Goal: Information Seeking & Learning: Find specific fact

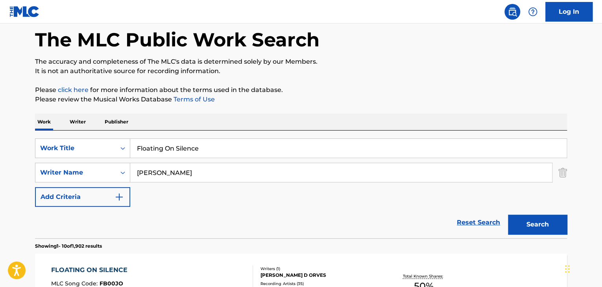
click at [163, 139] on input "Floating On Silence" at bounding box center [348, 148] width 436 height 19
paste input "Azzurro"
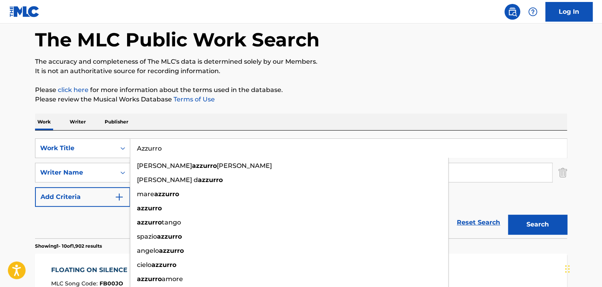
type input "Azzurro"
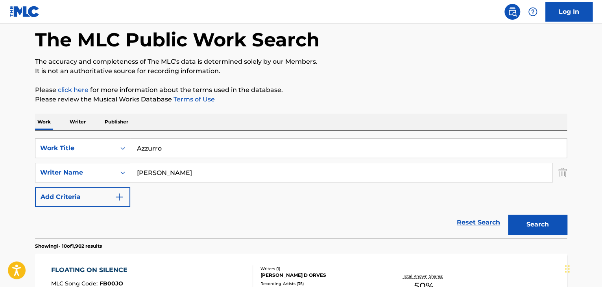
click at [150, 180] on input "[PERSON_NAME]" at bounding box center [341, 172] width 422 height 19
paste input "[PERSON_NAME]"
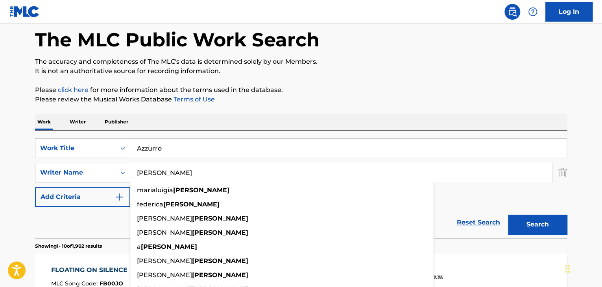
type input "[PERSON_NAME]"
click at [530, 227] on button "Search" at bounding box center [537, 225] width 59 height 20
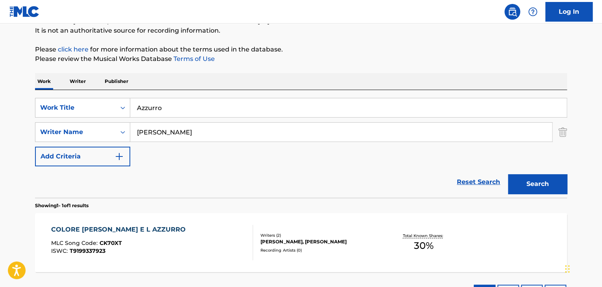
scroll to position [141, 0]
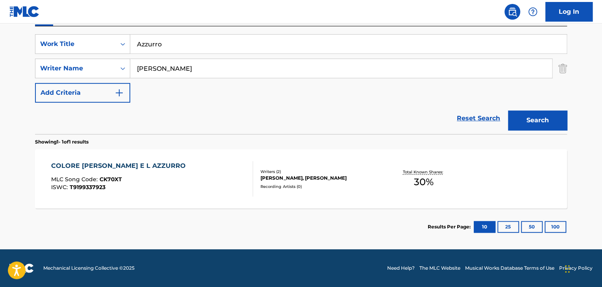
click at [225, 44] on input "Azzurro" at bounding box center [348, 44] width 436 height 19
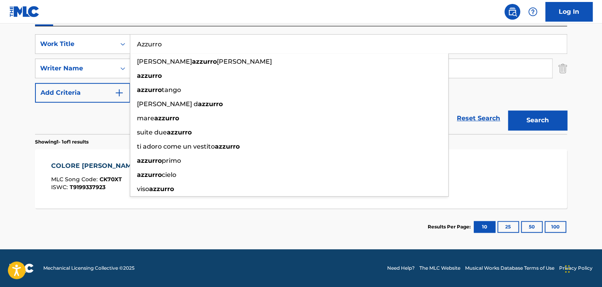
click at [225, 44] on input "Azzurro" at bounding box center [348, 44] width 436 height 19
click at [226, 44] on input "Azzurro" at bounding box center [348, 44] width 436 height 19
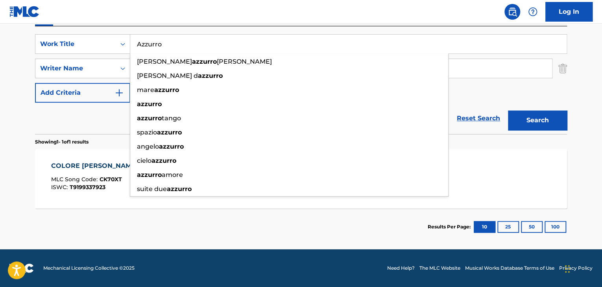
click at [226, 43] on input "Azzurro" at bounding box center [348, 44] width 436 height 19
click at [228, 44] on input "Azzurro" at bounding box center [348, 44] width 436 height 19
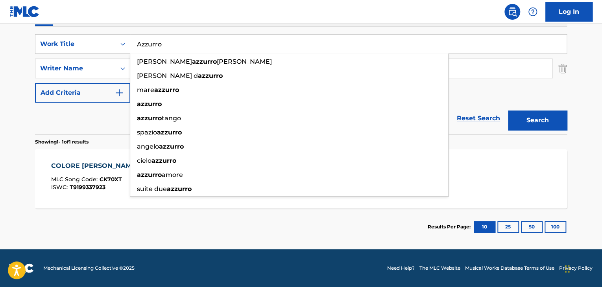
paste input "24 [PERSON_NAME]"
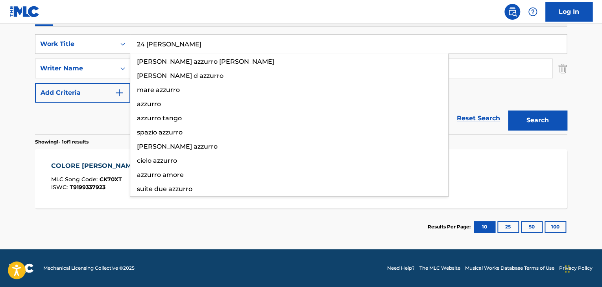
type input "24 [PERSON_NAME]"
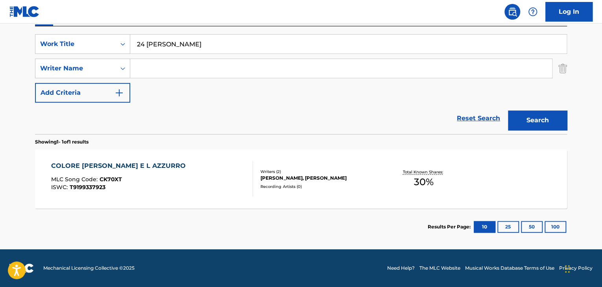
click at [508, 111] on button "Search" at bounding box center [537, 121] width 59 height 20
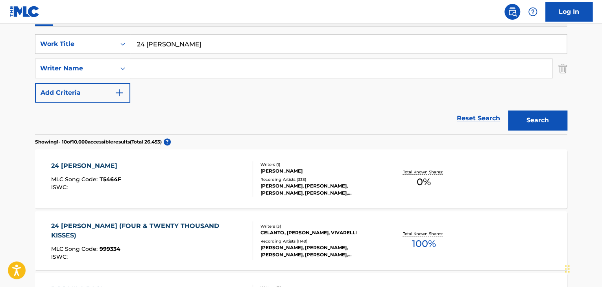
click at [196, 227] on div "24 [PERSON_NAME] (FOUR & TWENTY THOUSAND KISSES)" at bounding box center [149, 231] width 196 height 19
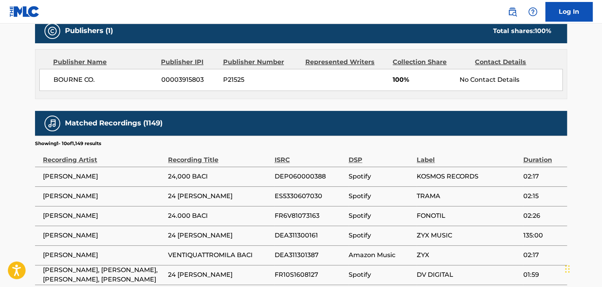
scroll to position [419, 0]
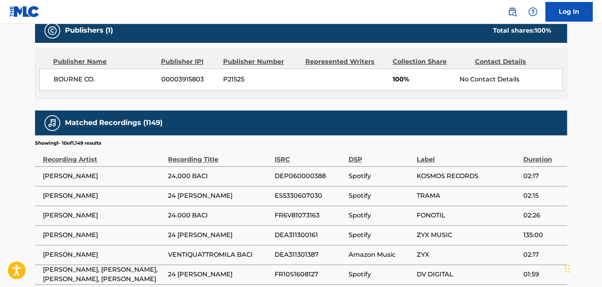
click at [80, 75] on span "BOURNE CO." at bounding box center [105, 79] width 102 height 9
copy div "BOURNE CO."
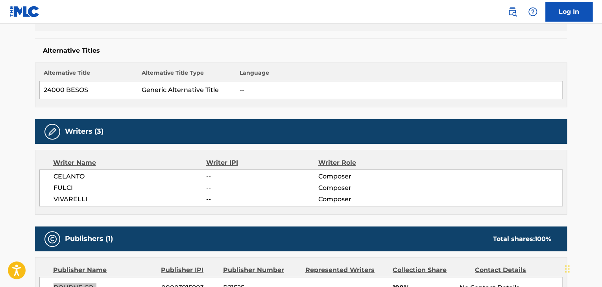
scroll to position [0, 0]
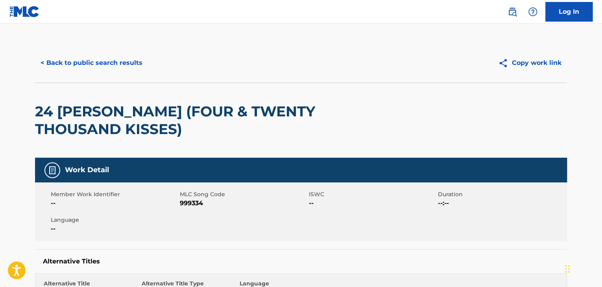
click at [111, 56] on button "< Back to public search results" at bounding box center [91, 63] width 113 height 20
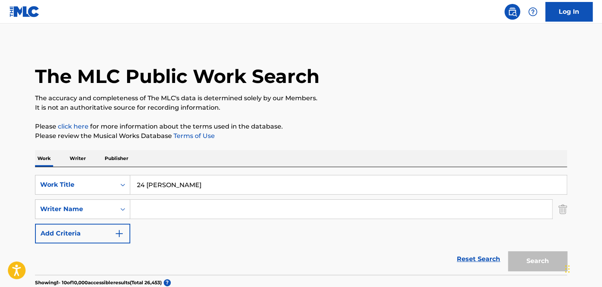
scroll to position [141, 0]
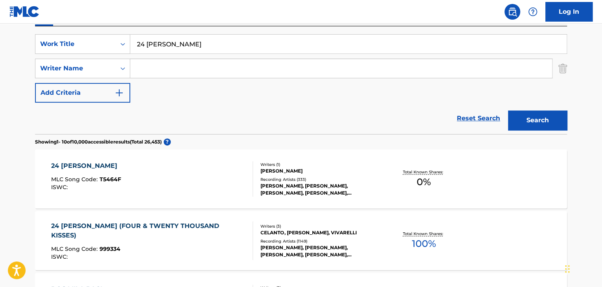
click at [239, 36] on input "24 [PERSON_NAME]" at bounding box center [348, 44] width 436 height 19
paste input "Azzurro"
click at [519, 122] on button "Search" at bounding box center [537, 121] width 59 height 20
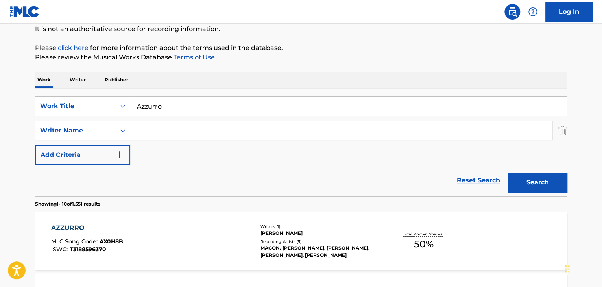
scroll to position [0, 0]
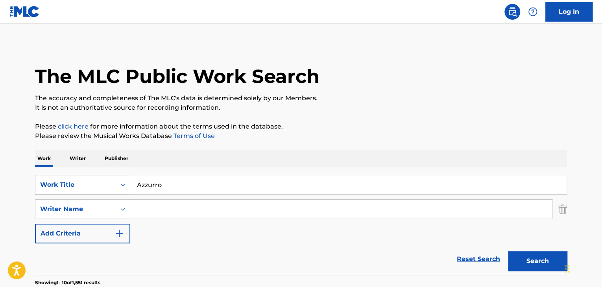
click at [170, 188] on input "Azzurro" at bounding box center [348, 185] width 436 height 19
paste input "Una Carezza In Un Pugn"
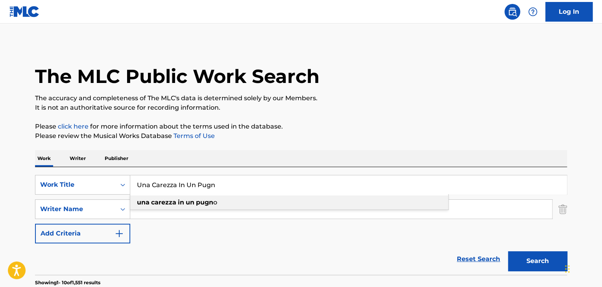
click at [244, 205] on div "una carezza in un pugn o" at bounding box center [289, 203] width 318 height 14
type input "una carezza in un pugno"
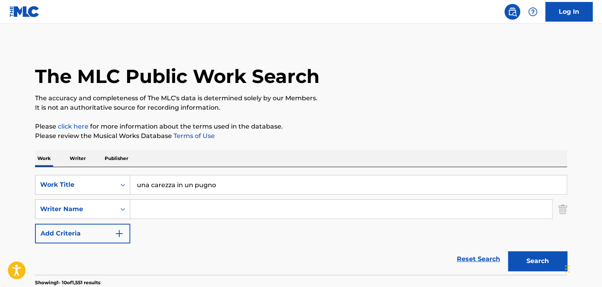
click at [191, 207] on input "Search Form" at bounding box center [341, 209] width 422 height 19
paste input "Beretta"
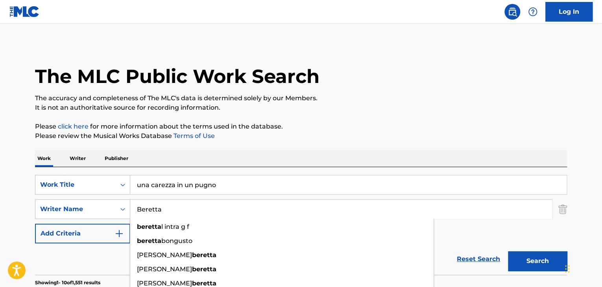
type input "Beretta"
click at [523, 261] on button "Search" at bounding box center [537, 261] width 59 height 20
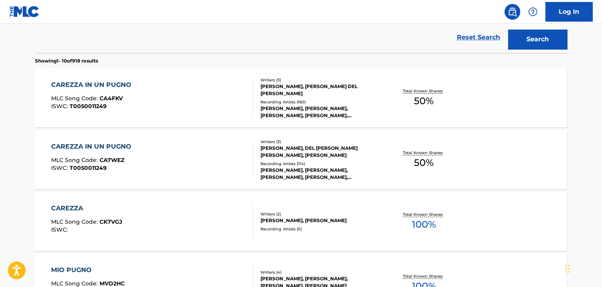
scroll to position [263, 0]
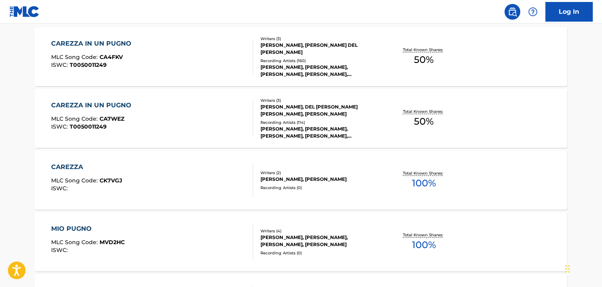
click at [118, 43] on div "CAREZZA IN UN PUGNO" at bounding box center [93, 43] width 84 height 9
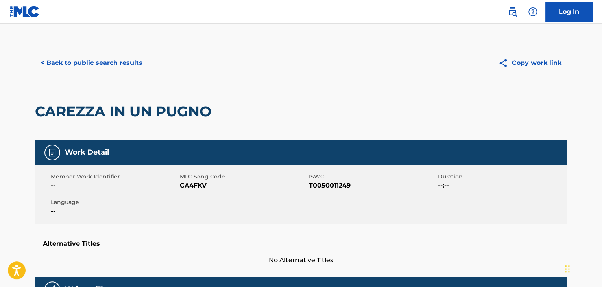
click at [189, 187] on span "CA4FKV" at bounding box center [243, 185] width 127 height 9
click at [188, 187] on span "CA4FKV" at bounding box center [243, 185] width 127 height 9
copy span "CA4FKV"
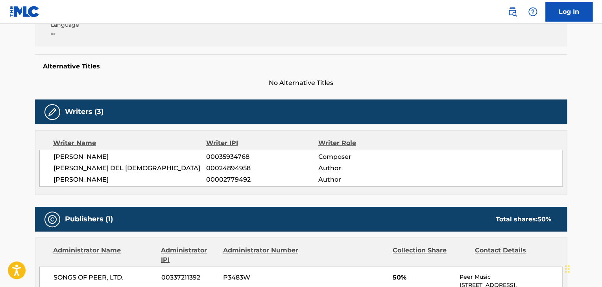
scroll to position [236, 0]
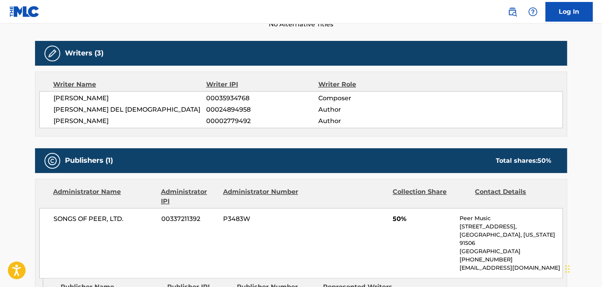
click at [102, 100] on span "[PERSON_NAME]" at bounding box center [130, 98] width 153 height 9
copy div "[PERSON_NAME]"
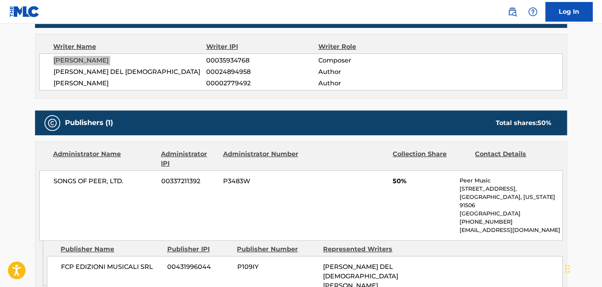
scroll to position [367, 0]
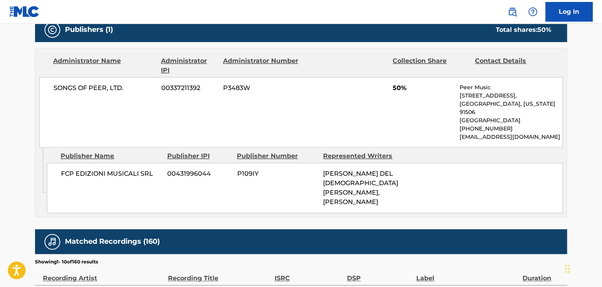
click at [106, 176] on span "FCP EDIZIONI MUSICALI SRL" at bounding box center [111, 173] width 100 height 9
copy div "FCP EDIZIONI MUSICALI SRL"
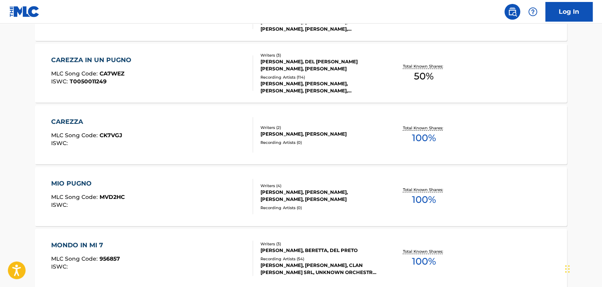
click at [103, 58] on div "CAREZZA IN UN PUGNO" at bounding box center [93, 59] width 84 height 9
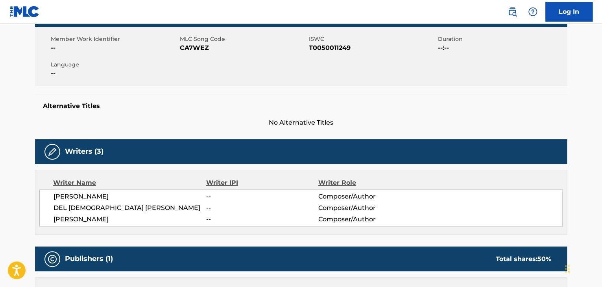
scroll to position [111, 0]
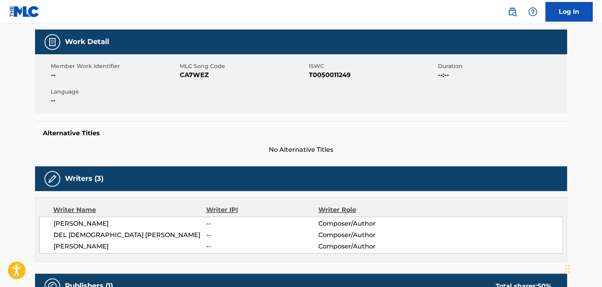
click at [193, 69] on span "MLC Song Code" at bounding box center [243, 66] width 127 height 8
click at [193, 72] on span "CA7WEZ" at bounding box center [243, 74] width 127 height 9
click at [192, 74] on span "CA7WEZ" at bounding box center [243, 74] width 127 height 9
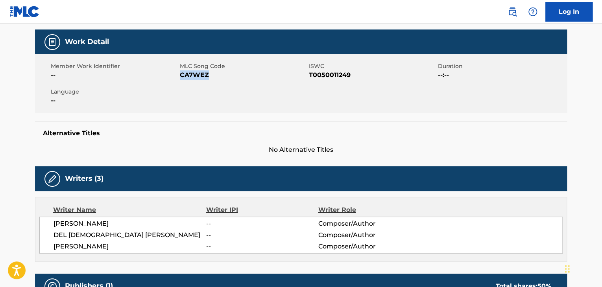
copy span "CA7WEZ"
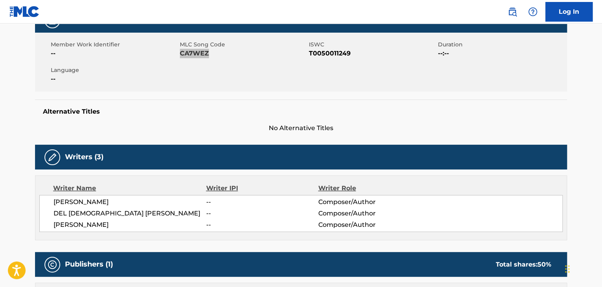
scroll to position [189, 0]
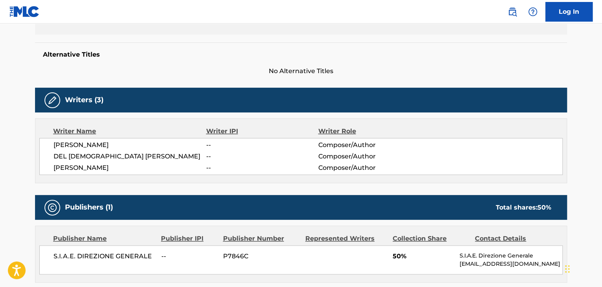
click at [98, 258] on span "S.I.A.E. DIREZIONE GENERALE" at bounding box center [105, 256] width 102 height 9
copy div "S.I.A.E. DIREZIONE GENERALE"
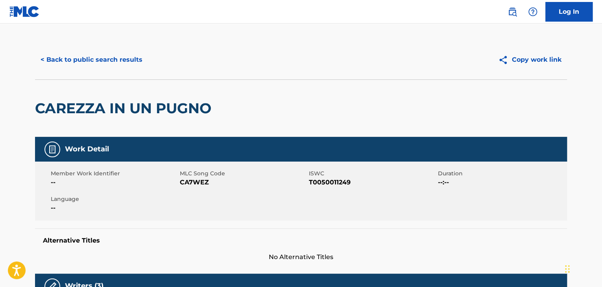
scroll to position [0, 0]
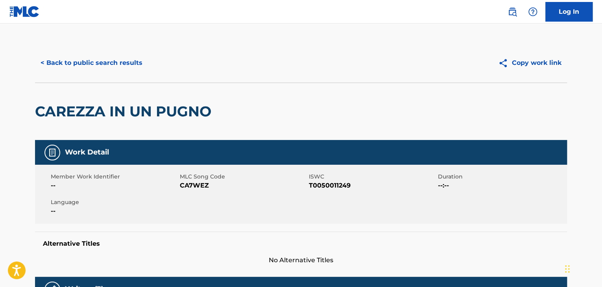
click at [124, 64] on button "< Back to public search results" at bounding box center [91, 63] width 113 height 20
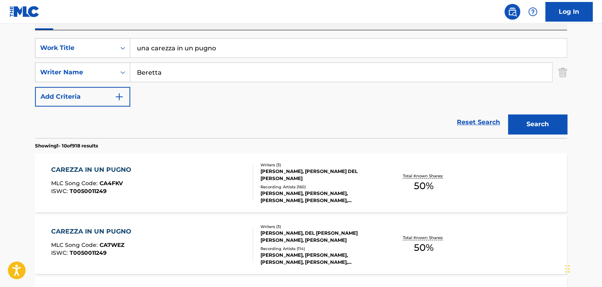
scroll to position [13, 0]
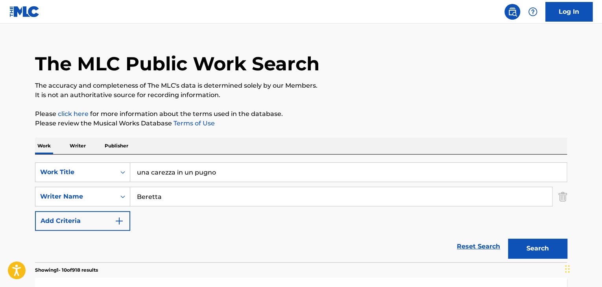
click at [188, 180] on input "una carezza in un pugno" at bounding box center [348, 172] width 436 height 19
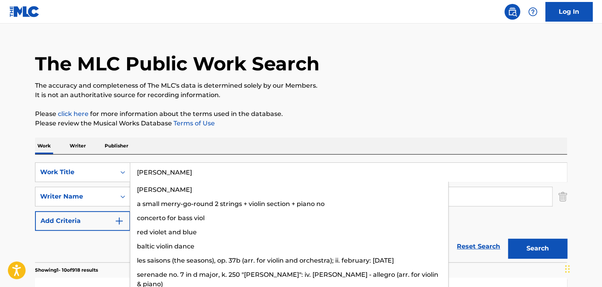
type input "[PERSON_NAME]"
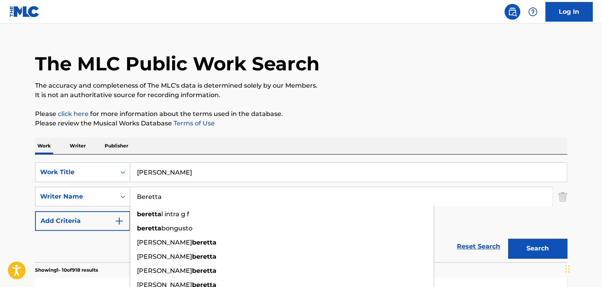
click at [508, 239] on button "Search" at bounding box center [537, 249] width 59 height 20
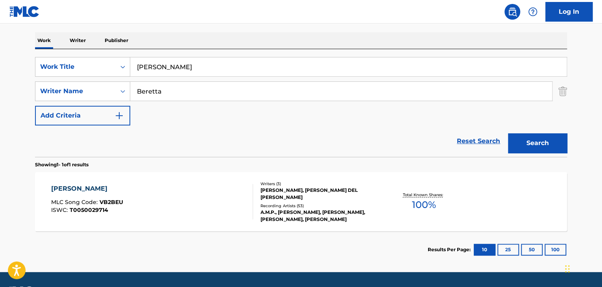
scroll to position [141, 0]
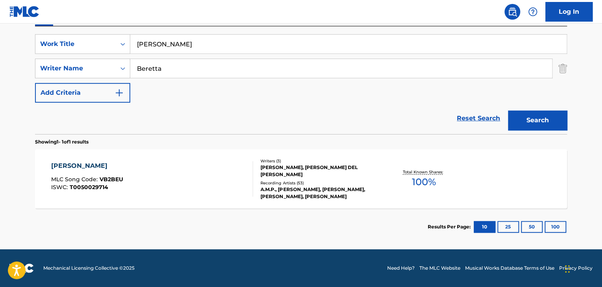
click at [57, 168] on div "[PERSON_NAME]" at bounding box center [87, 165] width 72 height 9
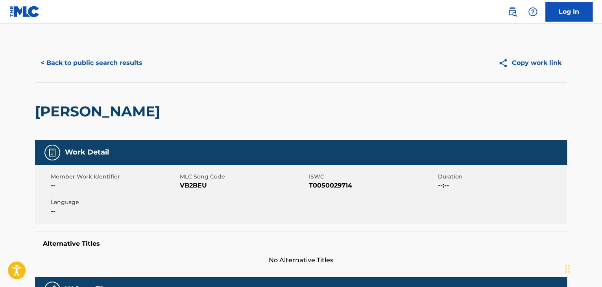
click at [192, 183] on span "VB2BEU" at bounding box center [243, 185] width 127 height 9
copy span "VB2BEU"
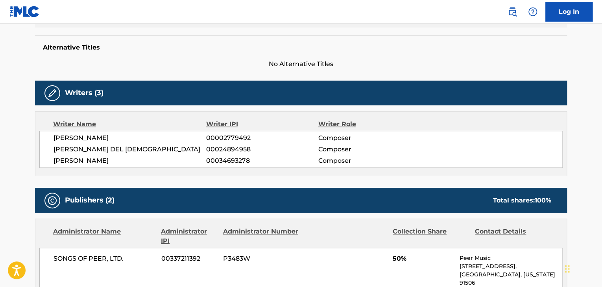
scroll to position [210, 0]
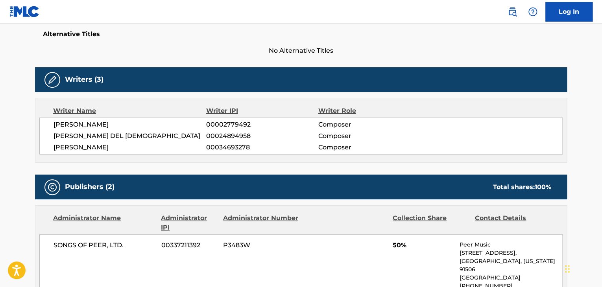
click at [104, 126] on span "[PERSON_NAME]" at bounding box center [130, 124] width 153 height 9
click at [103, 126] on span "[PERSON_NAME]" at bounding box center [130, 124] width 153 height 9
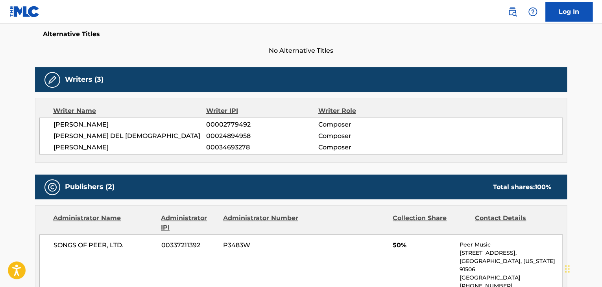
click at [103, 125] on span "[PERSON_NAME]" at bounding box center [130, 124] width 153 height 9
copy div "[PERSON_NAME]"
drag, startPoint x: 98, startPoint y: 138, endPoint x: 144, endPoint y: 132, distance: 46.0
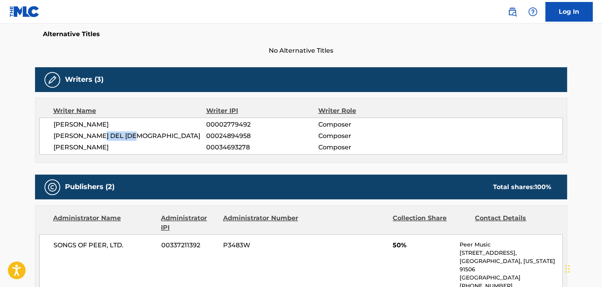
click at [144, 132] on span "[PERSON_NAME] DEL [DEMOGRAPHIC_DATA]" at bounding box center [130, 135] width 153 height 9
copy span "DEL [DEMOGRAPHIC_DATA]"
click at [85, 149] on span "[PERSON_NAME]" at bounding box center [130, 147] width 153 height 9
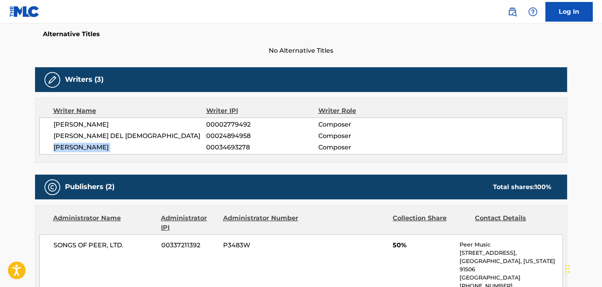
copy div "[PERSON_NAME]"
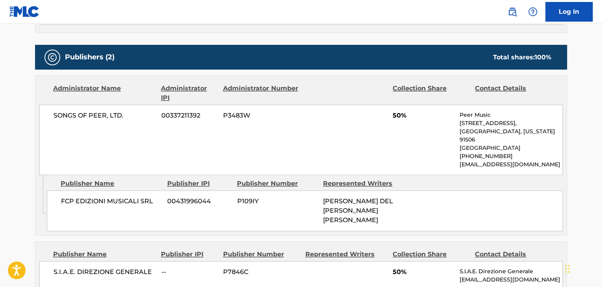
scroll to position [341, 0]
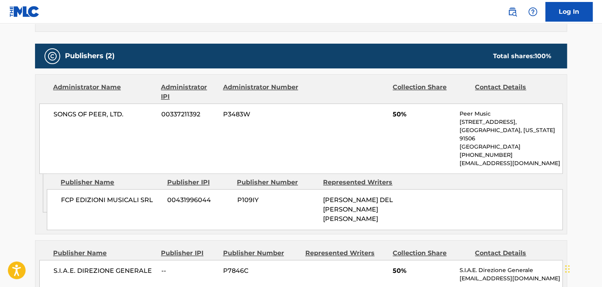
click at [126, 200] on span "FCP EDIZIONI MUSICALI SRL" at bounding box center [111, 200] width 100 height 9
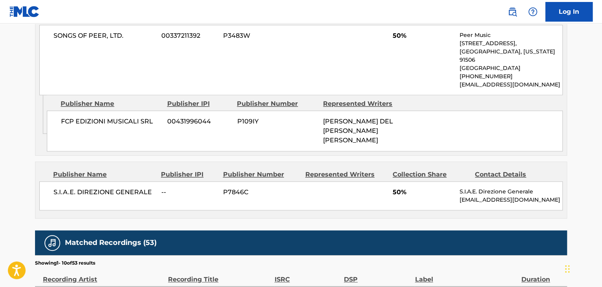
click at [98, 197] on span "S.I.A.E. DIREZIONE GENERALE" at bounding box center [105, 192] width 102 height 9
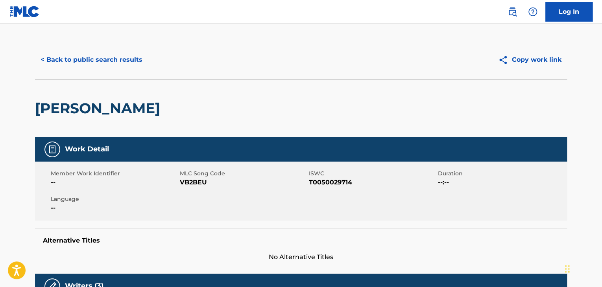
scroll to position [0, 0]
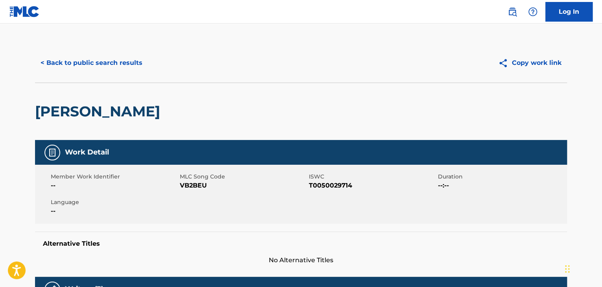
click at [131, 63] on button "< Back to public search results" at bounding box center [91, 63] width 113 height 20
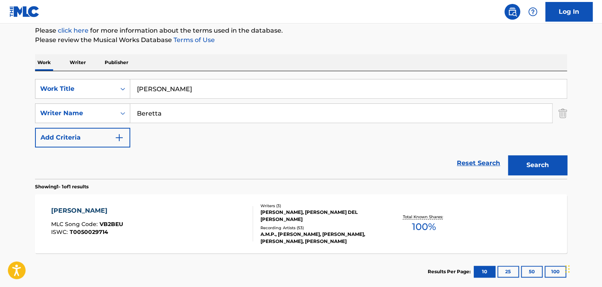
click at [203, 89] on input "[PERSON_NAME]" at bounding box center [348, 88] width 436 height 19
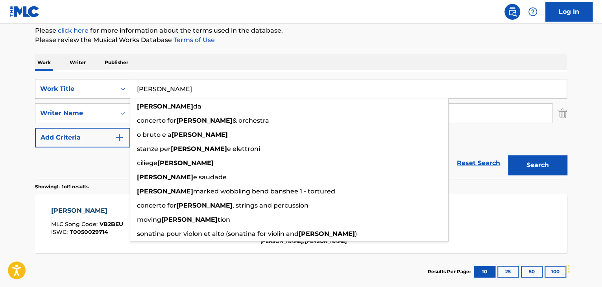
paste input "Stai Lontana Da Me"
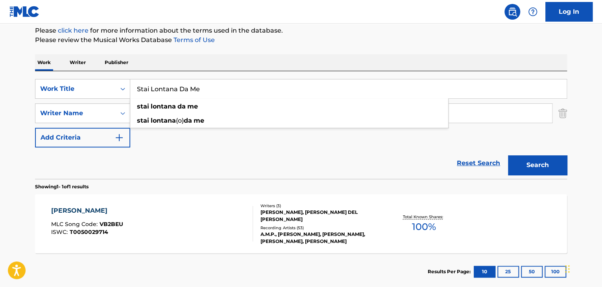
type input "Stai Lontana Da Me"
click at [532, 162] on button "Search" at bounding box center [537, 165] width 59 height 20
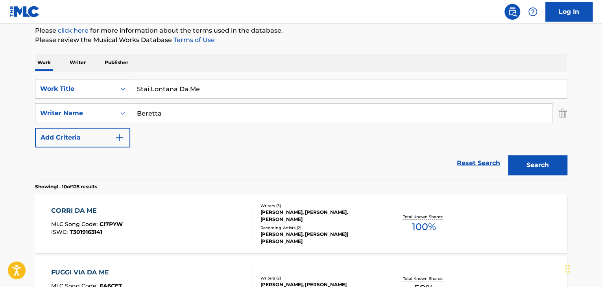
click at [247, 120] on input "Beretta" at bounding box center [341, 113] width 422 height 19
click at [528, 167] on button "Search" at bounding box center [537, 165] width 59 height 20
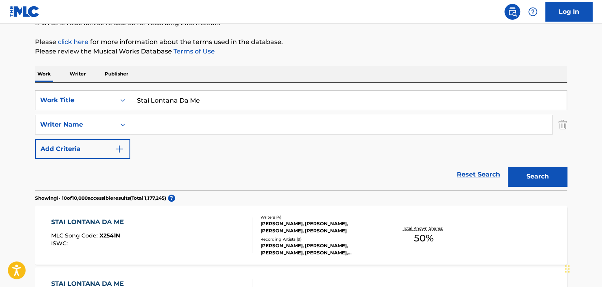
scroll to position [0, 0]
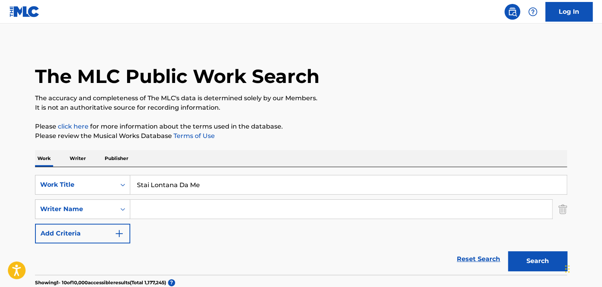
click at [211, 213] on input "Search Form" at bounding box center [341, 209] width 422 height 19
paste input "Bacharach"
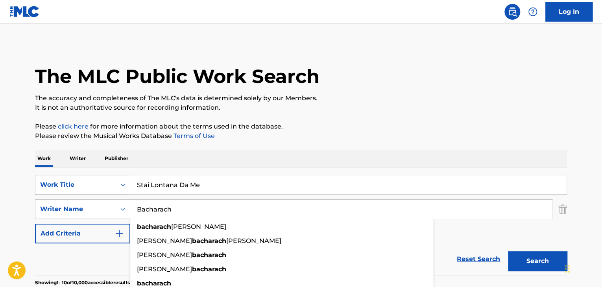
type input "Bacharach"
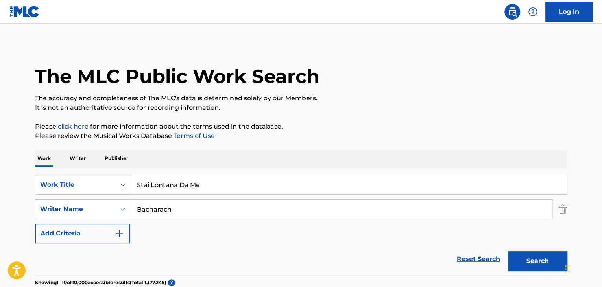
click at [538, 259] on button "Search" at bounding box center [537, 261] width 59 height 20
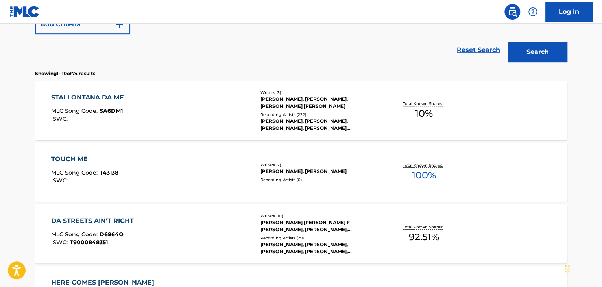
scroll to position [210, 0]
click at [66, 92] on div "STAI LONTANA DA ME" at bounding box center [89, 96] width 77 height 9
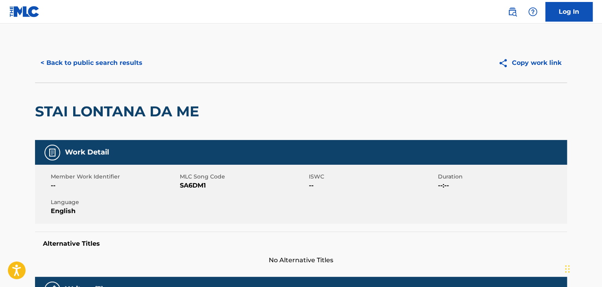
click at [194, 188] on span "SA6DM1" at bounding box center [243, 185] width 127 height 9
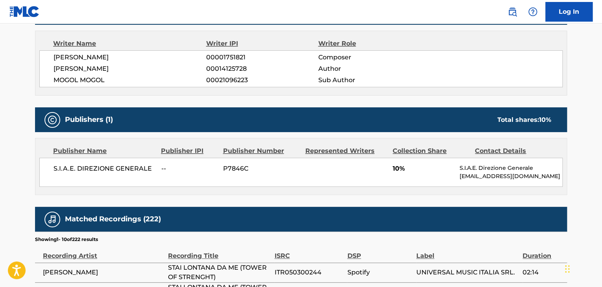
scroll to position [288, 0]
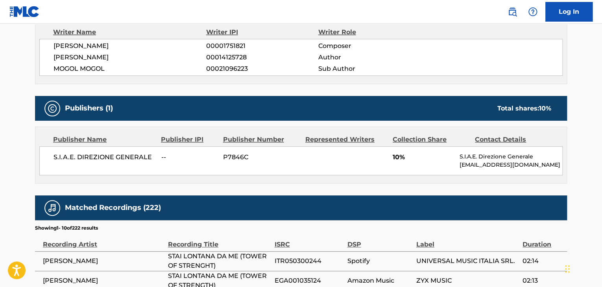
click at [95, 47] on span "[PERSON_NAME]" at bounding box center [130, 45] width 153 height 9
click at [85, 58] on span "[PERSON_NAME]" at bounding box center [130, 57] width 153 height 9
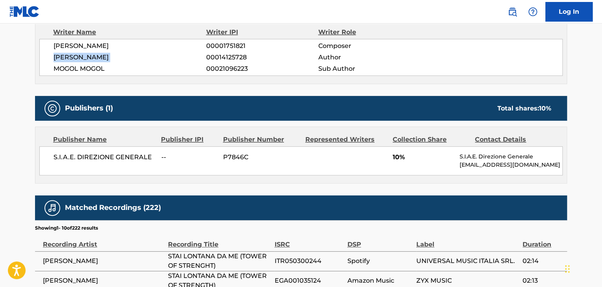
click at [85, 58] on span "[PERSON_NAME]" at bounding box center [130, 57] width 153 height 9
click at [100, 69] on span "MOGOL MOGOL" at bounding box center [130, 68] width 153 height 9
click at [116, 160] on span "S.I.A.E. DIREZIONE GENERALE" at bounding box center [105, 157] width 102 height 9
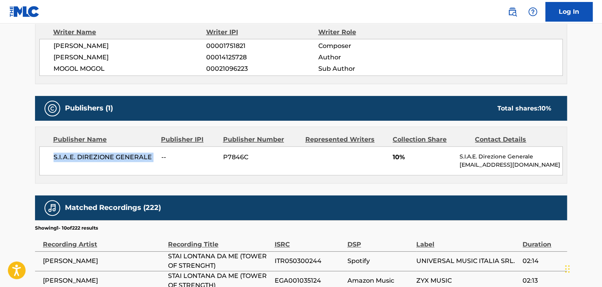
click at [116, 160] on span "S.I.A.E. DIREZIONE GENERALE" at bounding box center [105, 157] width 102 height 9
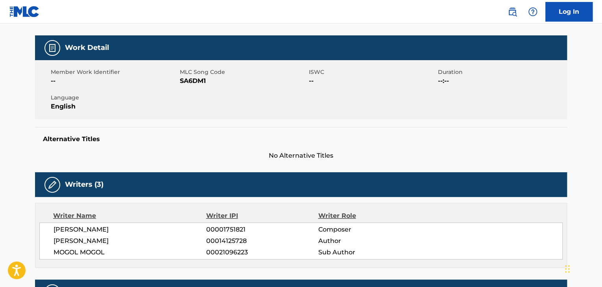
scroll to position [0, 0]
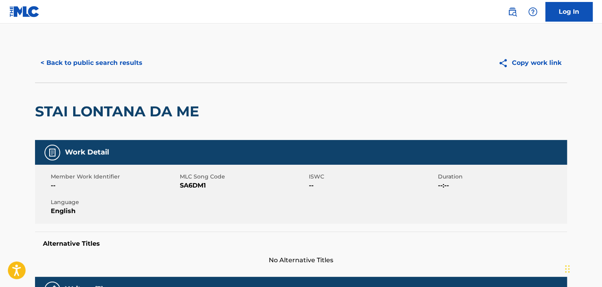
click at [121, 61] on button "< Back to public search results" at bounding box center [91, 63] width 113 height 20
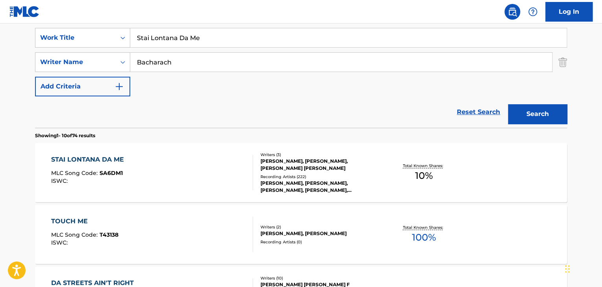
scroll to position [45, 0]
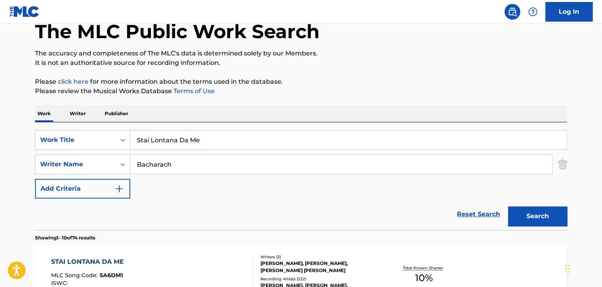
click at [227, 137] on input "Stai Lontana Da Me" at bounding box center [348, 140] width 436 height 19
click at [227, 136] on input "Stai Lontana Da Me" at bounding box center [348, 140] width 436 height 19
paste input "24 [PERSON_NAME]"
type input "24 [PERSON_NAME]"
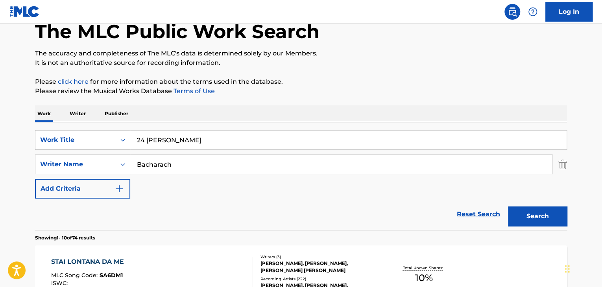
click at [268, 161] on input "Bacharach" at bounding box center [341, 164] width 422 height 19
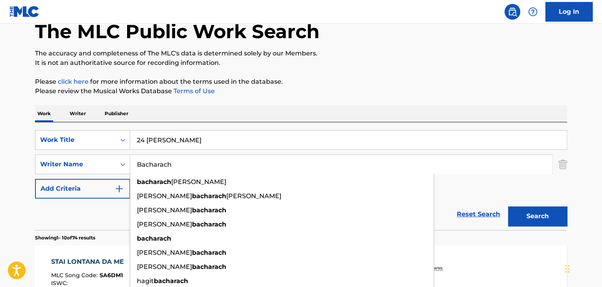
paste input "[PERSON_NAME]"
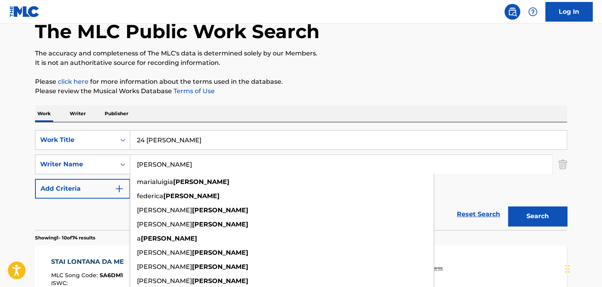
type input "[PERSON_NAME]"
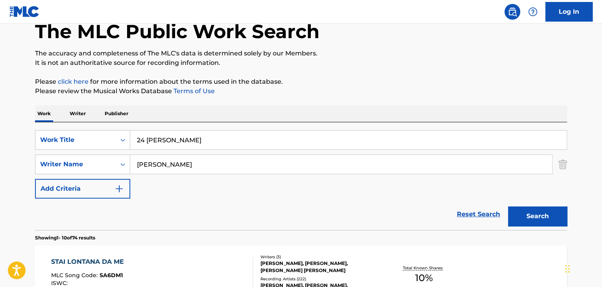
click at [524, 216] on button "Search" at bounding box center [537, 217] width 59 height 20
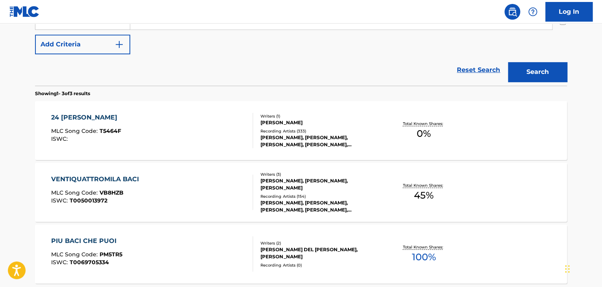
scroll to position [159, 0]
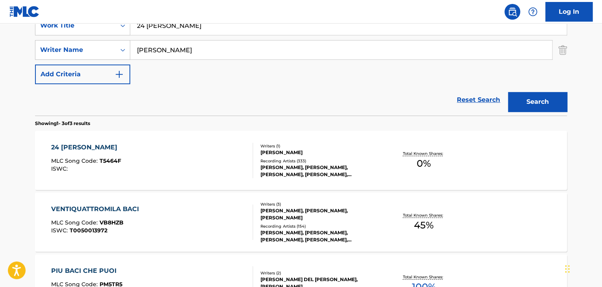
click at [208, 54] on input "[PERSON_NAME]" at bounding box center [341, 50] width 422 height 19
click at [508, 92] on button "Search" at bounding box center [537, 102] width 59 height 20
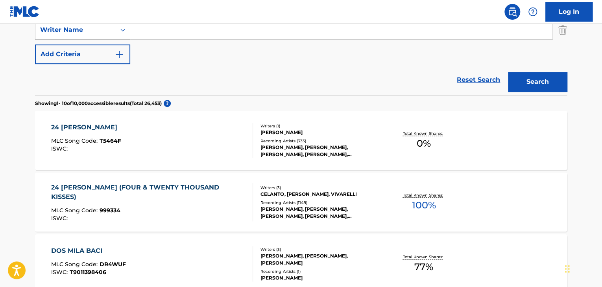
scroll to position [186, 0]
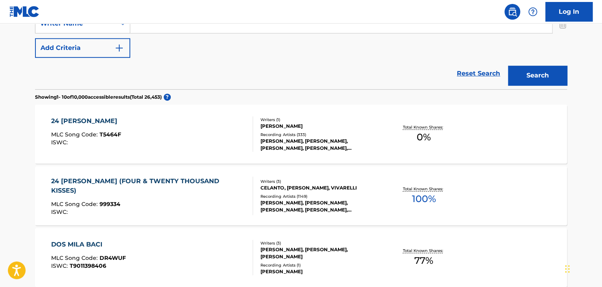
click at [203, 184] on div "24 [PERSON_NAME] (FOUR & TWENTY THOUSAND KISSES)" at bounding box center [149, 186] width 196 height 19
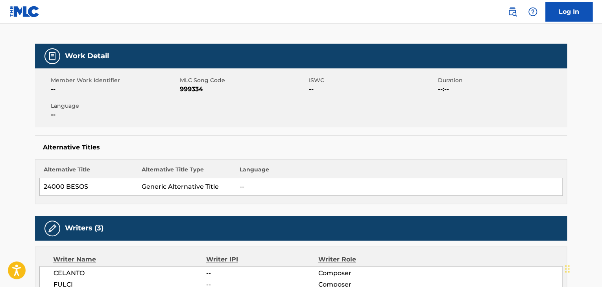
scroll to position [52, 0]
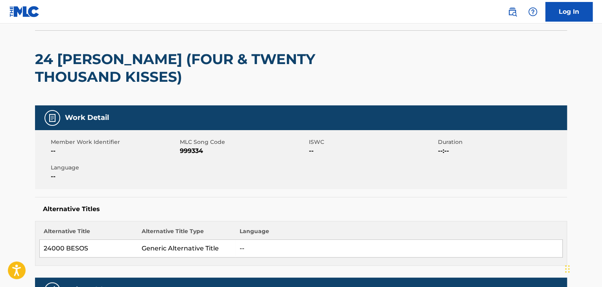
click at [194, 147] on span "999334" at bounding box center [243, 150] width 127 height 9
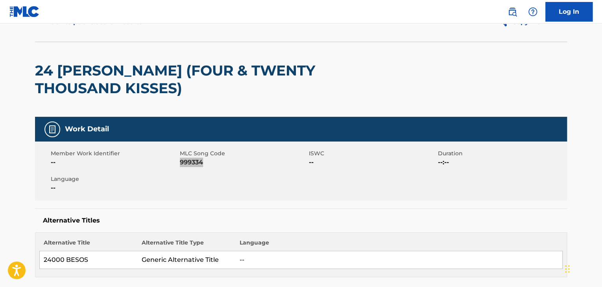
scroll to position [0, 0]
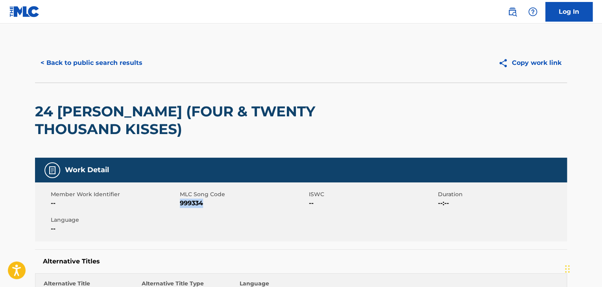
click at [124, 60] on button "< Back to public search results" at bounding box center [91, 63] width 113 height 20
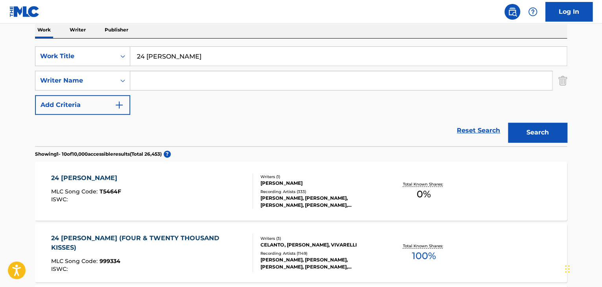
scroll to position [47, 0]
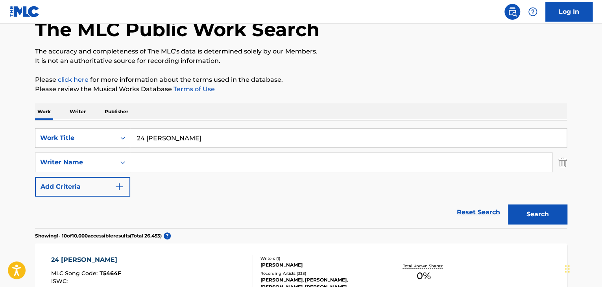
click at [159, 137] on input "24 [PERSON_NAME]" at bounding box center [348, 138] width 436 height 19
click at [160, 137] on input "24 [PERSON_NAME]" at bounding box center [348, 138] width 436 height 19
paste input "E' ancora giorno"
type input "E' ancora giorno"
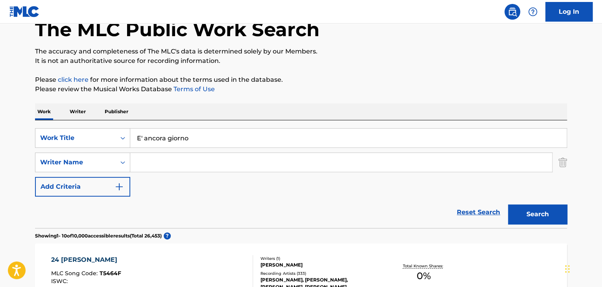
click at [530, 215] on button "Search" at bounding box center [537, 215] width 59 height 20
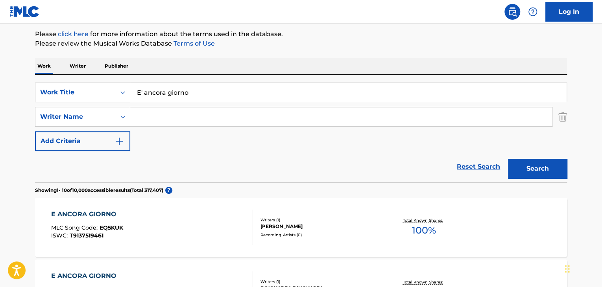
scroll to position [73, 0]
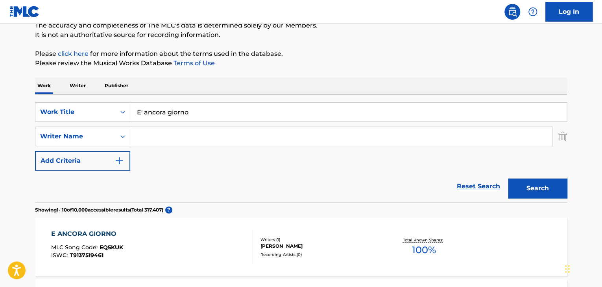
click at [307, 141] on input "Search Form" at bounding box center [341, 136] width 422 height 19
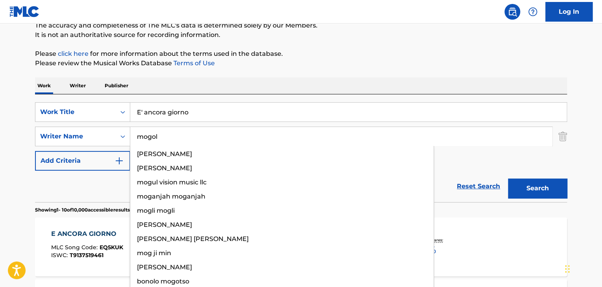
type input "mogol"
click at [508, 179] on button "Search" at bounding box center [537, 189] width 59 height 20
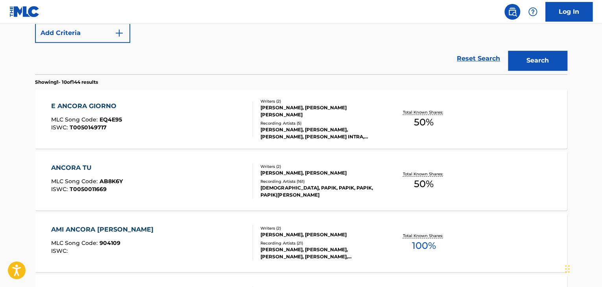
scroll to position [204, 0]
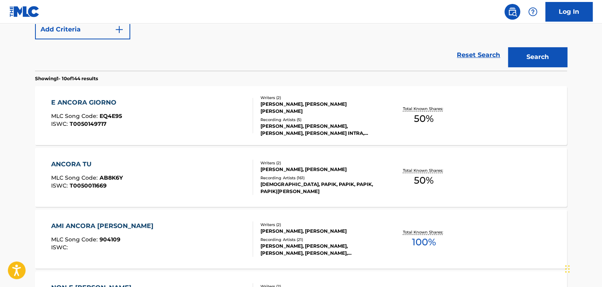
click at [85, 103] on div "E ANCORA GIORNO" at bounding box center [86, 102] width 71 height 9
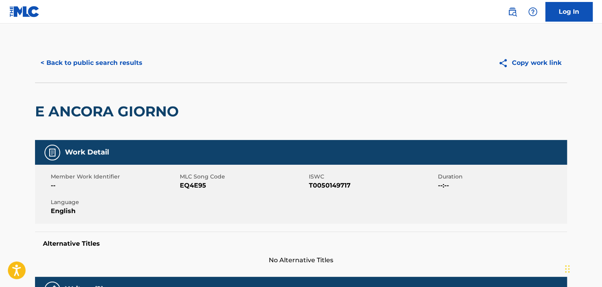
click at [196, 185] on span "EQ4E95" at bounding box center [243, 185] width 127 height 9
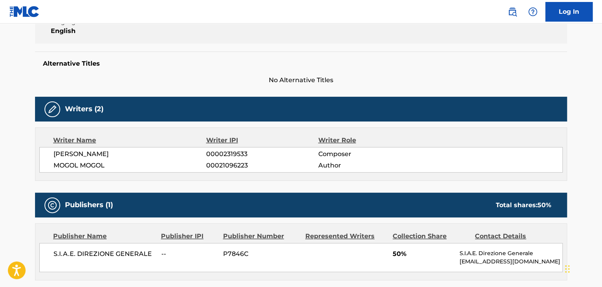
scroll to position [183, 0]
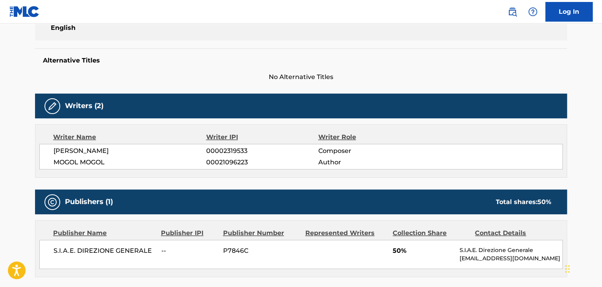
click at [92, 150] on span "[PERSON_NAME]" at bounding box center [130, 150] width 153 height 9
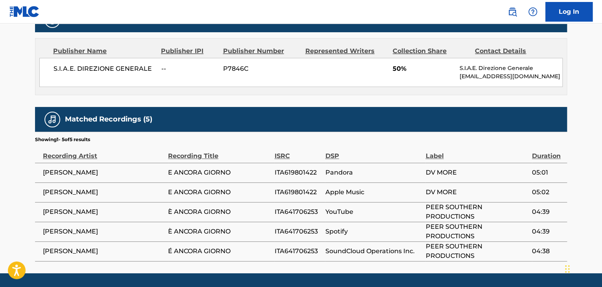
scroll to position [367, 0]
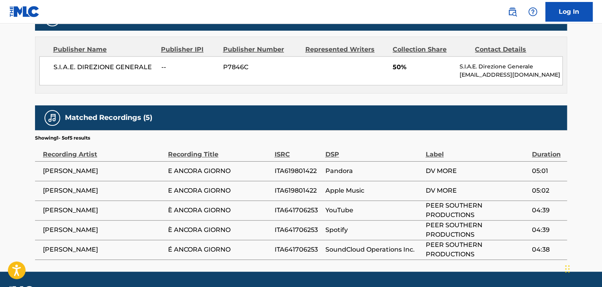
click at [113, 69] on span "S.I.A.E. DIREZIONE GENERALE" at bounding box center [105, 67] width 102 height 9
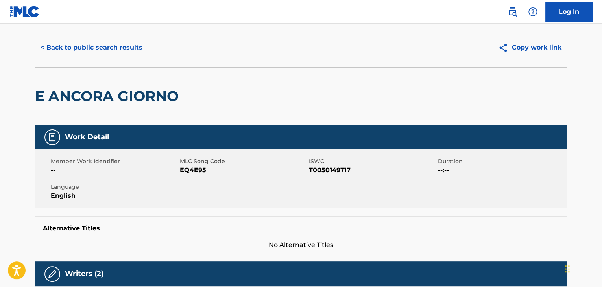
scroll to position [0, 0]
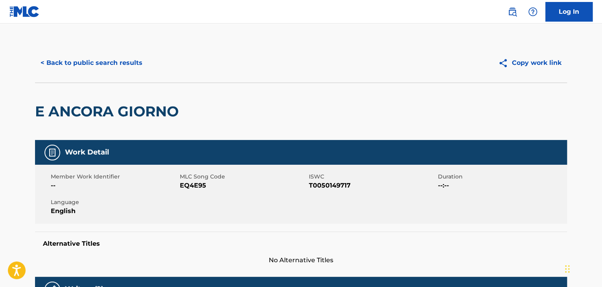
click at [110, 59] on button "< Back to public search results" at bounding box center [91, 63] width 113 height 20
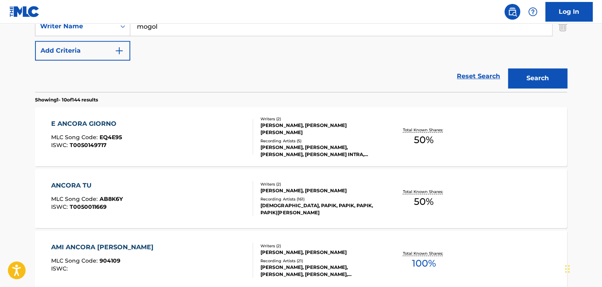
scroll to position [91, 0]
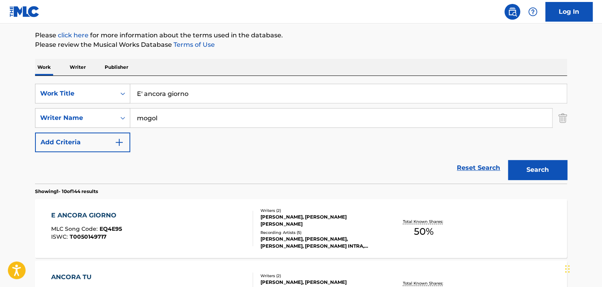
click at [212, 90] on input "E' ancora giorno" at bounding box center [348, 93] width 436 height 19
paste input "Umore Marea"
type input "Umore Marea"
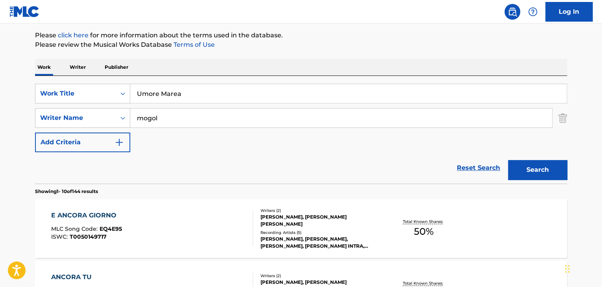
click at [206, 120] on input "mogol" at bounding box center [341, 118] width 422 height 19
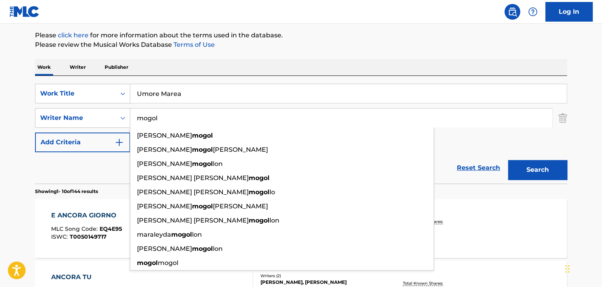
paste input "Ghiazzi"
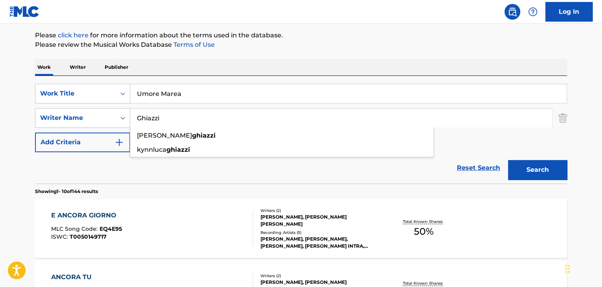
click at [545, 172] on button "Search" at bounding box center [537, 170] width 59 height 20
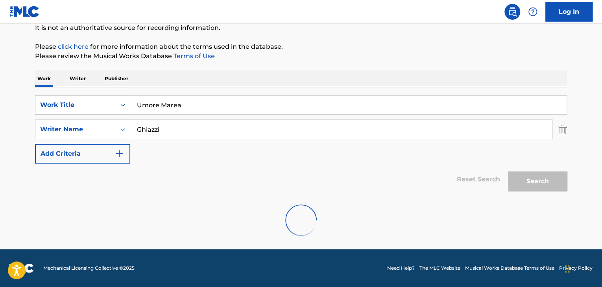
scroll to position [54, 0]
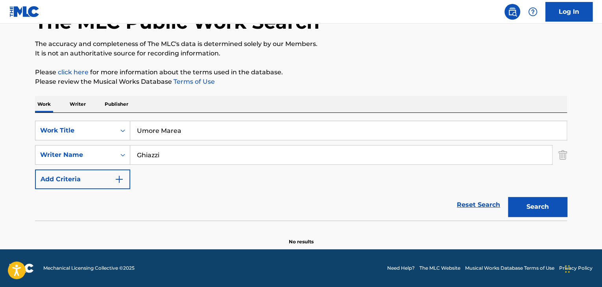
click at [215, 150] on input "Ghiazzi" at bounding box center [341, 155] width 422 height 19
paste input "B"
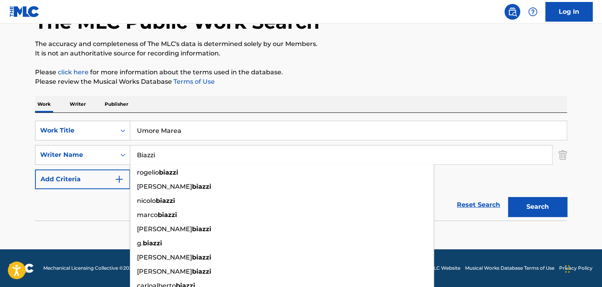
type input "Biazzi"
click at [538, 205] on button "Search" at bounding box center [537, 207] width 59 height 20
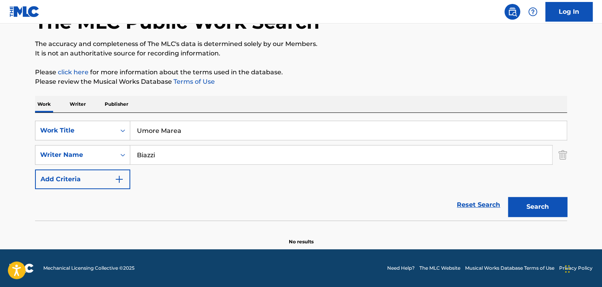
click at [229, 125] on input "Umore Marea" at bounding box center [348, 130] width 436 height 19
paste input "[PERSON_NAME] oh [PERSON_NAME]"
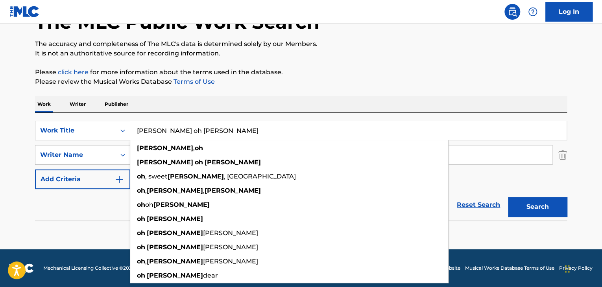
type input "[PERSON_NAME] oh [PERSON_NAME]"
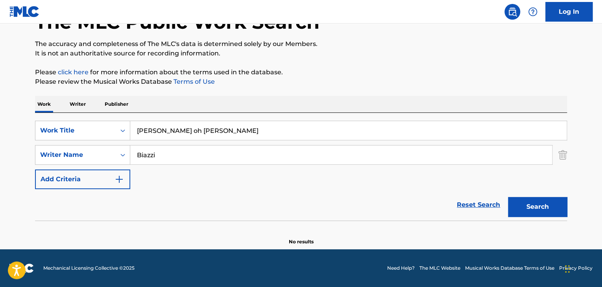
click at [273, 160] on input "Biazzi" at bounding box center [341, 155] width 422 height 19
paste input "attist"
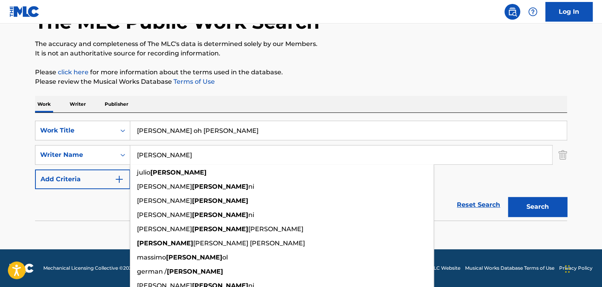
type input "[PERSON_NAME]"
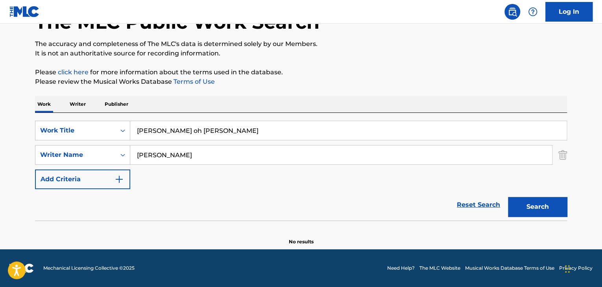
click at [542, 205] on button "Search" at bounding box center [537, 207] width 59 height 20
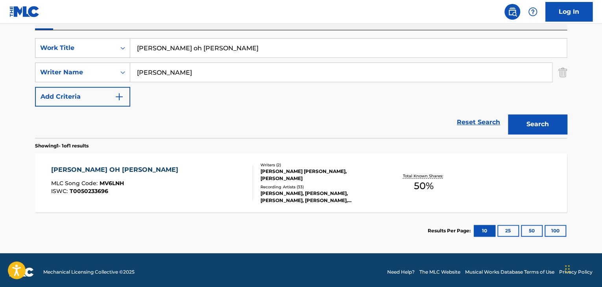
scroll to position [141, 0]
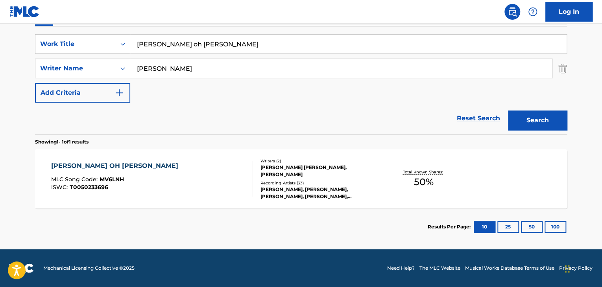
click at [98, 163] on div "[PERSON_NAME] OH [PERSON_NAME]" at bounding box center [116, 165] width 131 height 9
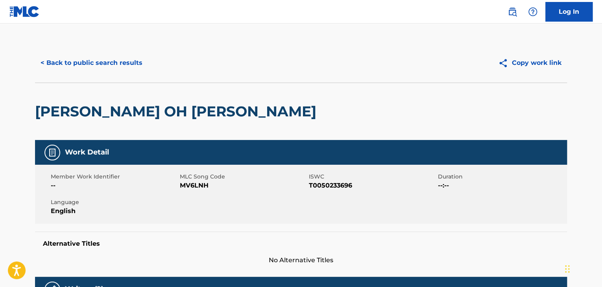
click at [187, 184] on span "MV6LNH" at bounding box center [243, 185] width 127 height 9
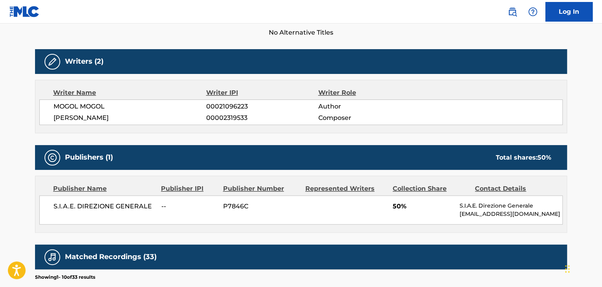
scroll to position [236, 0]
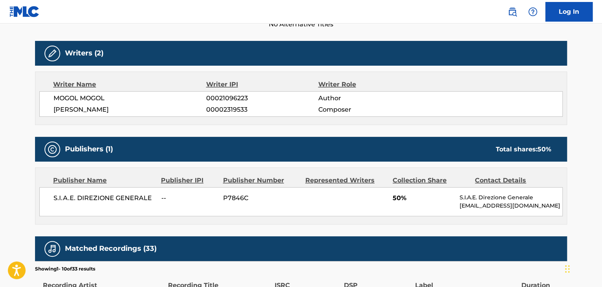
click at [137, 198] on span "S.I.A.E. DIREZIONE GENERALE" at bounding box center [105, 198] width 102 height 9
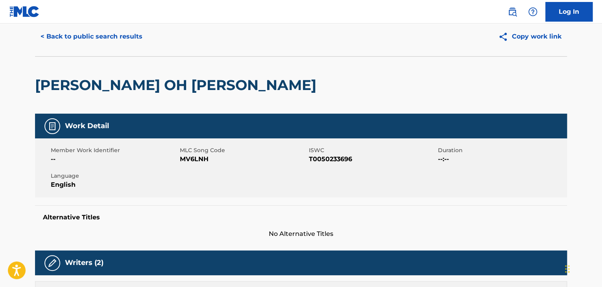
scroll to position [0, 0]
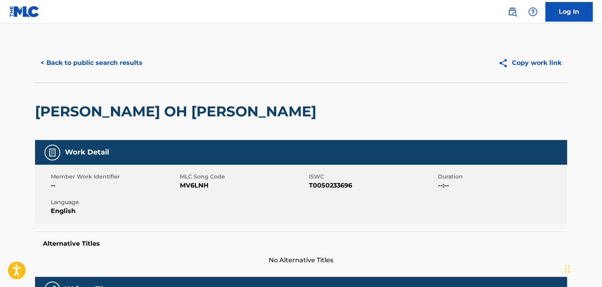
click at [137, 62] on button "< Back to public search results" at bounding box center [91, 63] width 113 height 20
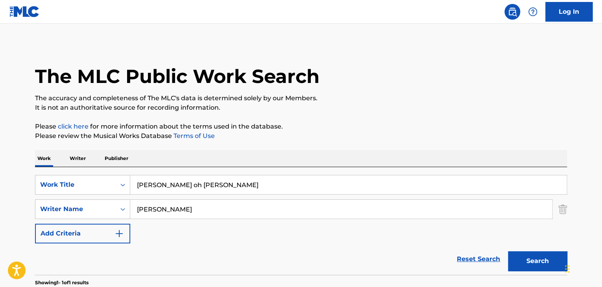
scroll to position [96, 0]
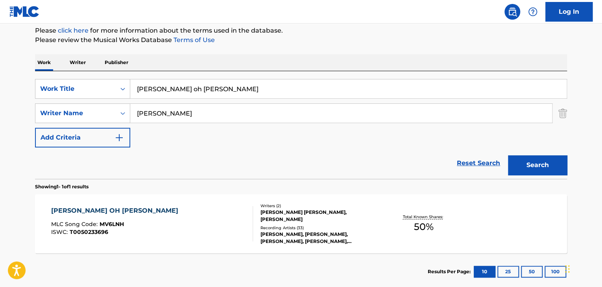
click at [172, 83] on input "[PERSON_NAME] oh [PERSON_NAME]" at bounding box center [348, 88] width 436 height 19
paste input "Quella cosa in [GEOGRAPHIC_DATA]"
click at [176, 93] on input "[PERSON_NAME] cosa in [GEOGRAPHIC_DATA]" at bounding box center [348, 88] width 436 height 19
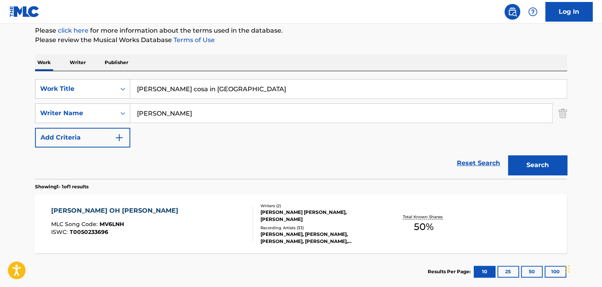
paste input "Quella cosa in [GEOGRAPHIC_DATA]"
type input "Quella cosa in [GEOGRAPHIC_DATA]"
click at [174, 111] on input "[PERSON_NAME]" at bounding box center [341, 113] width 422 height 19
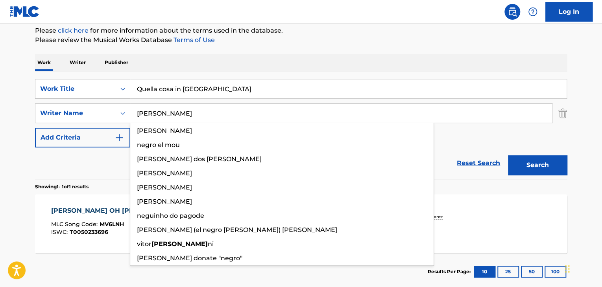
type input "[PERSON_NAME]"
click at [508, 155] on button "Search" at bounding box center [537, 165] width 59 height 20
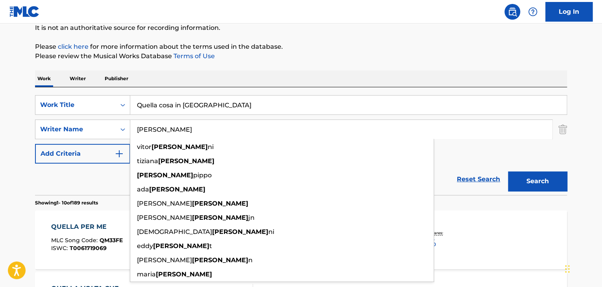
click at [63, 177] on div "Reset Search Search" at bounding box center [301, 179] width 532 height 31
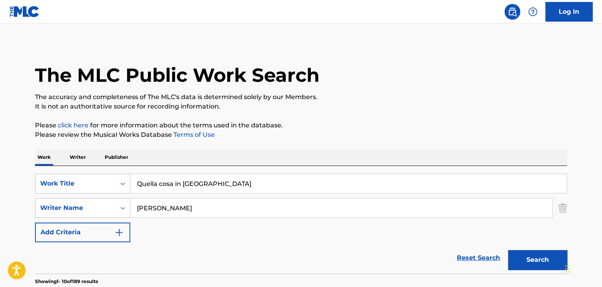
scroll to position [0, 0]
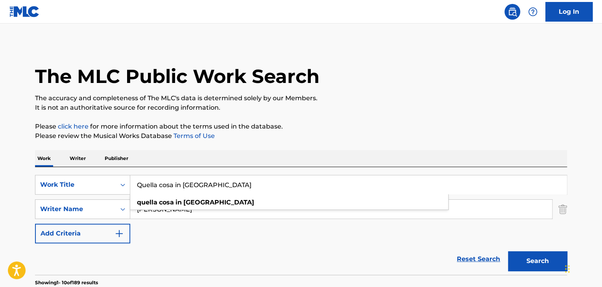
click at [206, 184] on input "Quella cosa in [GEOGRAPHIC_DATA]" at bounding box center [348, 185] width 436 height 19
paste input "Cosa I"
type input "Quella Cosa In [GEOGRAPHIC_DATA]"
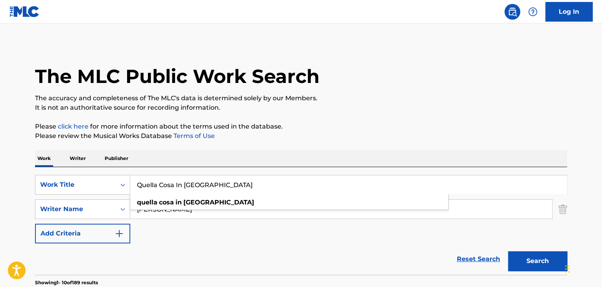
click at [201, 221] on div "SearchWithCriteria53178301-ceae-4237-b03d-56d69003f93d Work Title Quella Cosa I…" at bounding box center [301, 209] width 532 height 68
click at [198, 209] on input "[PERSON_NAME]" at bounding box center [341, 209] width 422 height 19
click at [508, 251] on button "Search" at bounding box center [537, 261] width 59 height 20
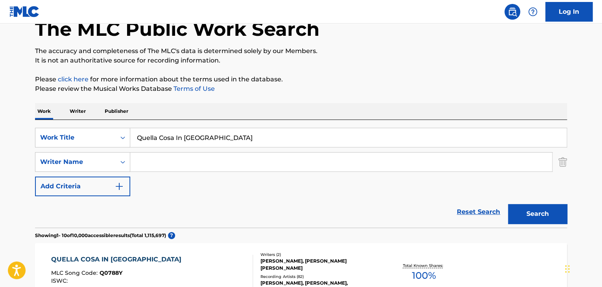
scroll to position [183, 0]
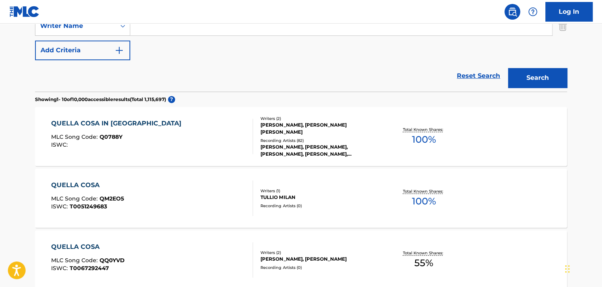
click at [151, 122] on div "QUELLA COSA IN [GEOGRAPHIC_DATA]" at bounding box center [118, 123] width 134 height 9
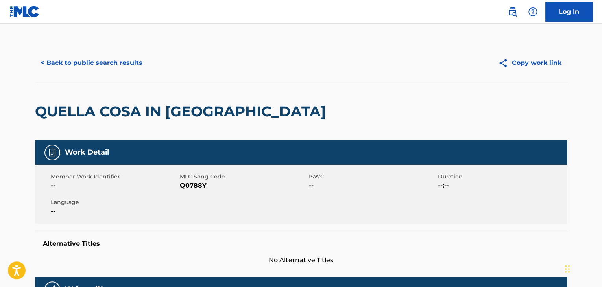
click at [194, 187] on span "Q0788Y" at bounding box center [243, 185] width 127 height 9
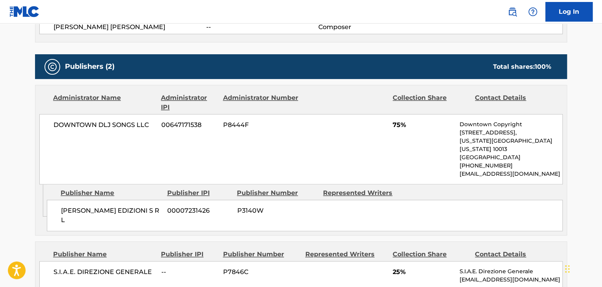
scroll to position [341, 0]
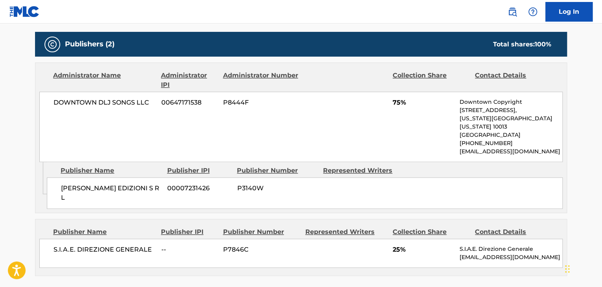
click at [109, 184] on span "[PERSON_NAME] EDIZIONI S R L" at bounding box center [111, 193] width 100 height 19
click at [112, 245] on span "S.I.A.E. DIREZIONE GENERALE" at bounding box center [105, 249] width 102 height 9
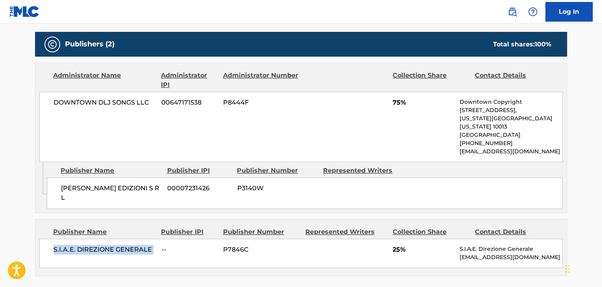
click at [112, 245] on span "S.I.A.E. DIREZIONE GENERALE" at bounding box center [105, 249] width 102 height 9
drag, startPoint x: 399, startPoint y: 103, endPoint x: 390, endPoint y: 105, distance: 9.6
click at [390, 105] on div "DOWNTOWN DLJ SONGS LLC 00647171538 P8444F 75% Downtown Copyright [STREET_ADDRES…" at bounding box center [300, 127] width 523 height 70
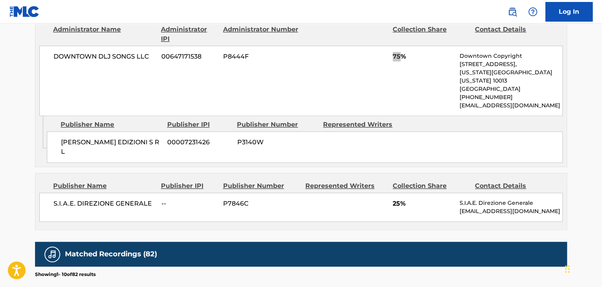
scroll to position [446, 0]
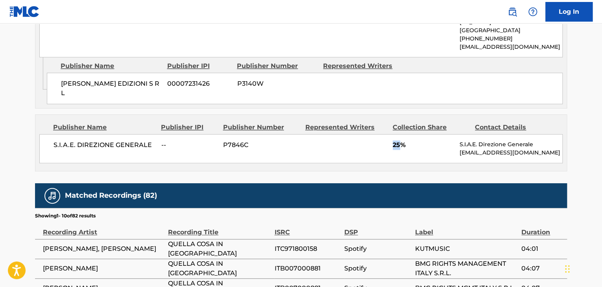
drag, startPoint x: 401, startPoint y: 133, endPoint x: 391, endPoint y: 135, distance: 10.2
click at [391, 135] on div "S.I.A.E. DIREZIONE GENERALE -- P7846C 25% S.I.A.E. Direzione Generale [EMAIL_AD…" at bounding box center [300, 148] width 523 height 29
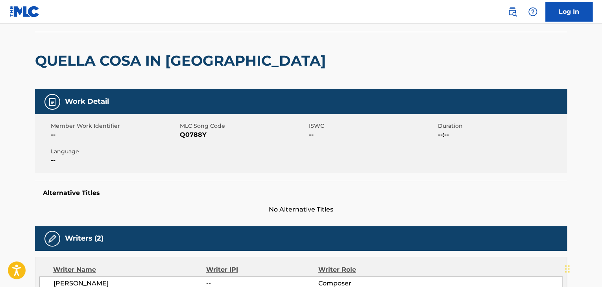
scroll to position [0, 0]
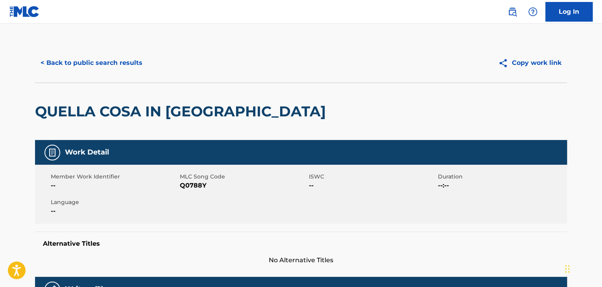
click at [95, 70] on button "< Back to public search results" at bounding box center [91, 63] width 113 height 20
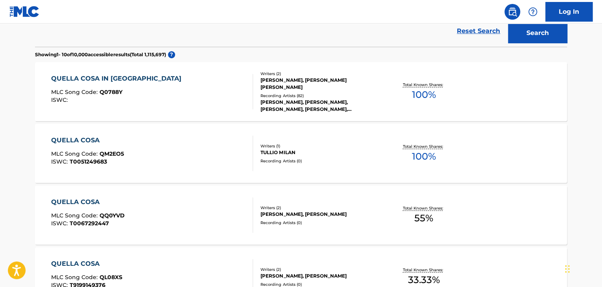
scroll to position [97, 0]
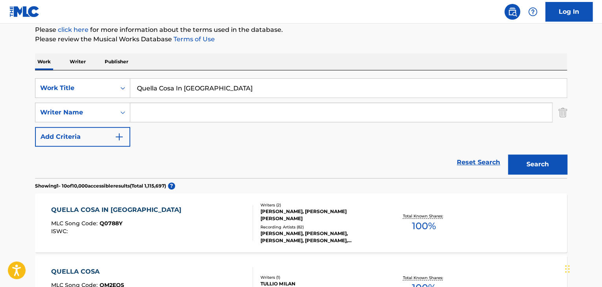
click at [201, 90] on input "Quella Cosa In [GEOGRAPHIC_DATA]" at bounding box center [348, 88] width 436 height 19
paste input "Vengo anch'io no tu no"
type input "Vengo anch'io no tu no"
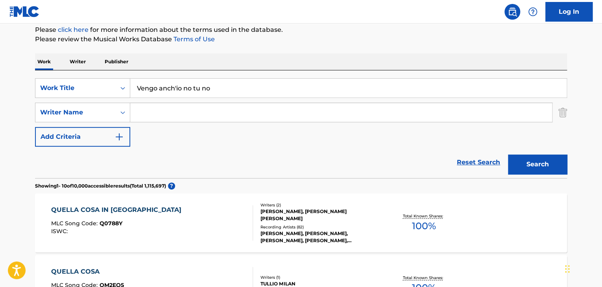
click at [543, 159] on button "Search" at bounding box center [537, 165] width 59 height 20
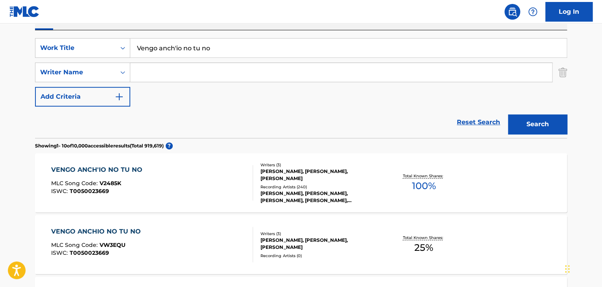
scroll to position [150, 0]
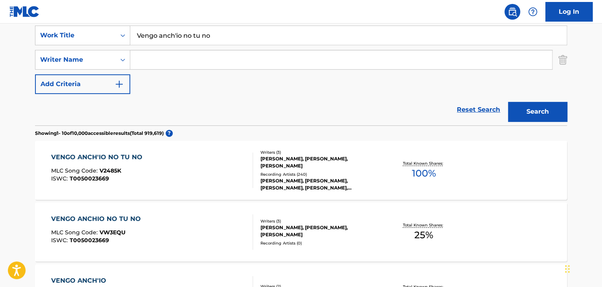
click at [109, 155] on div "VENGO ANCH'IO NO TU NO" at bounding box center [98, 157] width 95 height 9
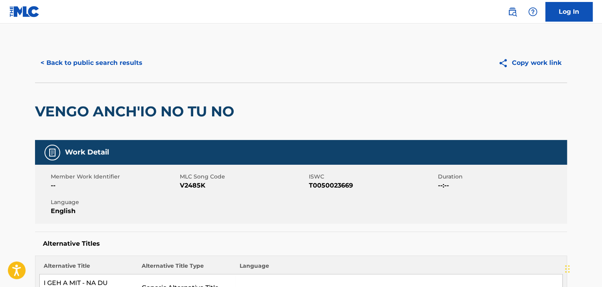
click at [201, 185] on span "V2485K" at bounding box center [243, 185] width 127 height 9
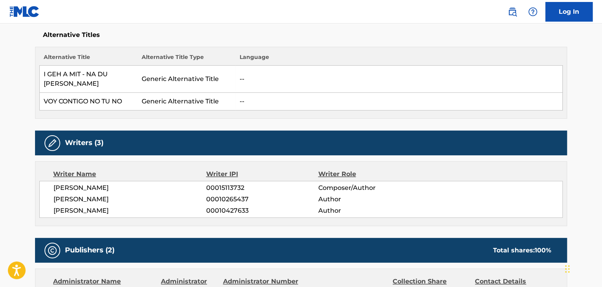
scroll to position [210, 0]
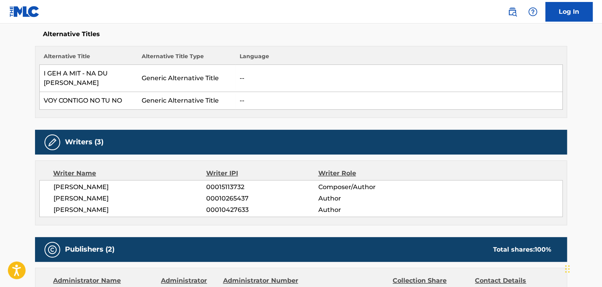
click at [95, 183] on span "[PERSON_NAME]" at bounding box center [130, 187] width 153 height 9
click at [96, 183] on span "[PERSON_NAME]" at bounding box center [130, 187] width 153 height 9
click at [121, 194] on span "[PERSON_NAME]" at bounding box center [130, 198] width 153 height 9
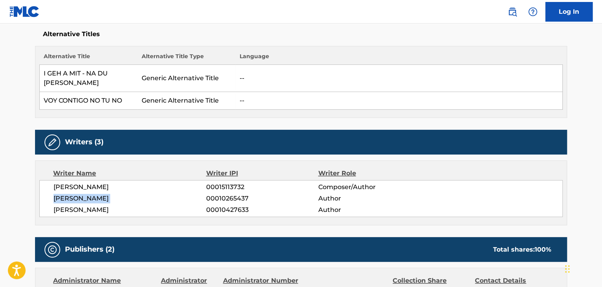
click at [121, 194] on span "[PERSON_NAME]" at bounding box center [130, 198] width 153 height 9
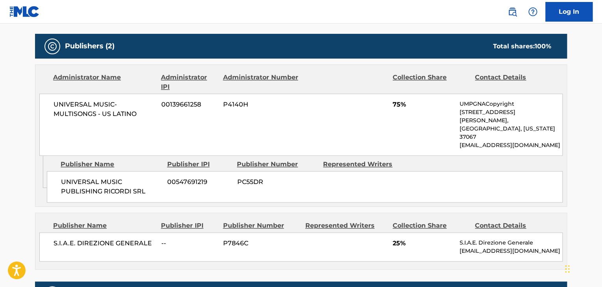
scroll to position [419, 0]
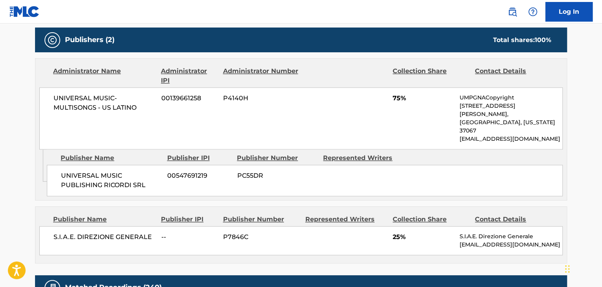
click at [123, 171] on span "UNIVERSAL MUSIC PUBLISHING RICORDI SRL" at bounding box center [111, 180] width 100 height 19
click at [133, 233] on span "S.I.A.E. DIREZIONE GENERALE" at bounding box center [105, 237] width 102 height 9
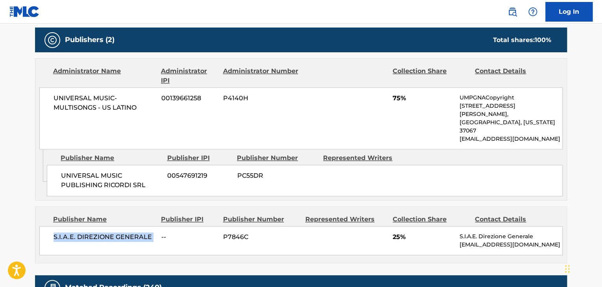
click at [133, 233] on span "S.I.A.E. DIREZIONE GENERALE" at bounding box center [105, 237] width 102 height 9
drag, startPoint x: 400, startPoint y: 90, endPoint x: 392, endPoint y: 92, distance: 8.1
click at [392, 92] on div "UNIVERSAL MUSIC-MULTISONGS - US LATINO 00139661258 P4140H 75% UMPGNACopyright […" at bounding box center [300, 118] width 523 height 62
drag, startPoint x: 399, startPoint y: 210, endPoint x: 392, endPoint y: 213, distance: 7.2
click at [392, 226] on div "S.I.A.E. DIREZIONE GENERALE -- P7846C 25% S.I.A.E. Direzione Generale [EMAIL_AD…" at bounding box center [300, 240] width 523 height 29
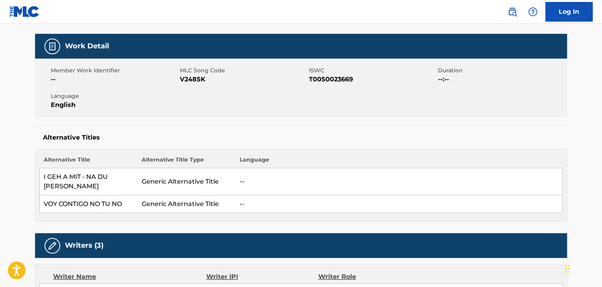
scroll to position [0, 0]
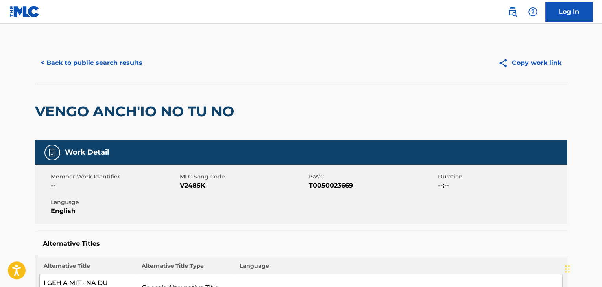
click at [129, 67] on button "< Back to public search results" at bounding box center [91, 63] width 113 height 20
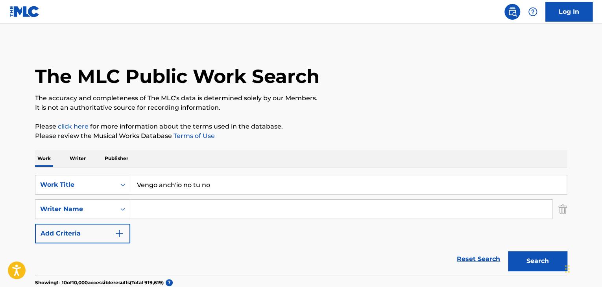
scroll to position [150, 0]
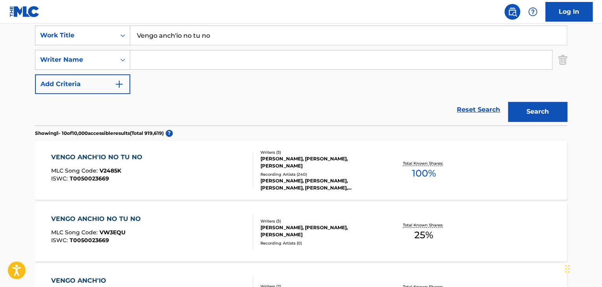
click at [217, 35] on input "Vengo anch'io no tu no" at bounding box center [348, 35] width 436 height 19
paste input "L'Esercito Del Surf"
type input "L'Esercito Del Surf"
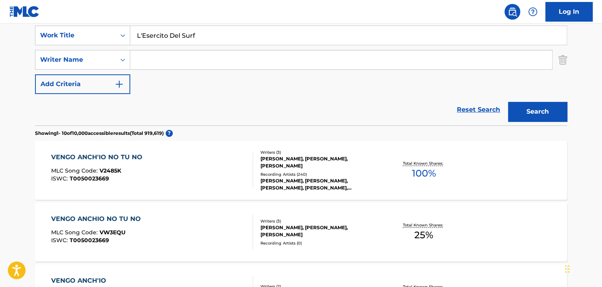
click at [528, 111] on button "Search" at bounding box center [537, 112] width 59 height 20
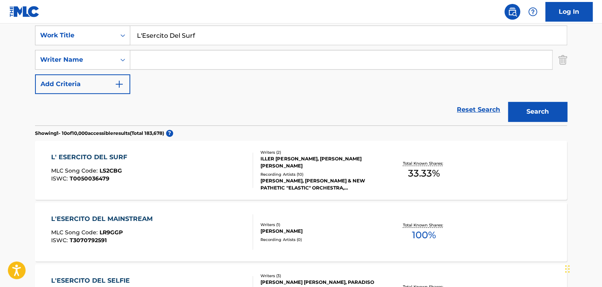
click at [121, 157] on div "L' ESERCITO DEL SURF" at bounding box center [91, 157] width 80 height 9
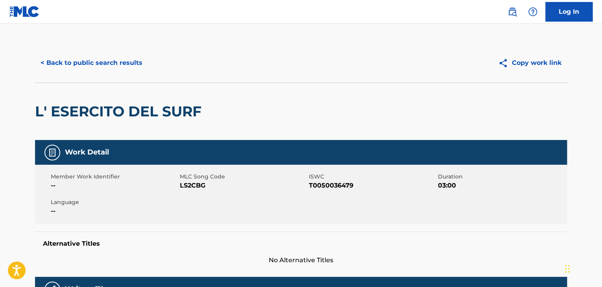
click at [198, 185] on span "LS2CBG" at bounding box center [243, 185] width 127 height 9
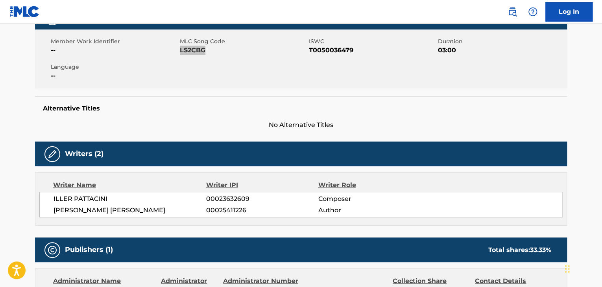
scroll to position [236, 0]
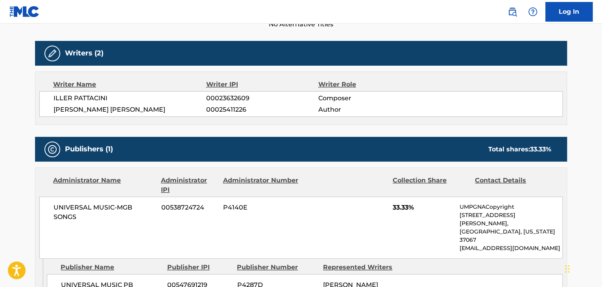
click at [98, 96] on span "ILLER PATTACINI" at bounding box center [130, 98] width 153 height 9
click at [79, 111] on span "[PERSON_NAME] [PERSON_NAME]" at bounding box center [130, 109] width 153 height 9
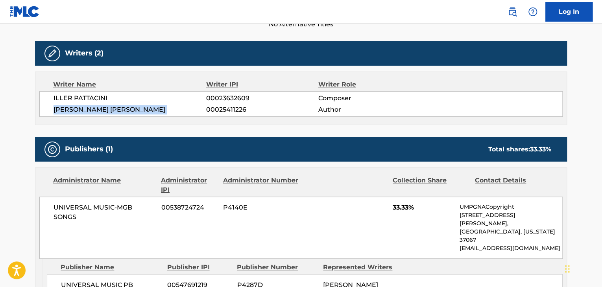
click at [79, 111] on span "[PERSON_NAME] [PERSON_NAME]" at bounding box center [130, 109] width 153 height 9
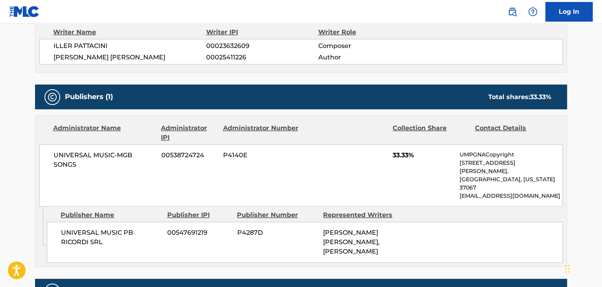
click at [88, 228] on span "UNIVERSAL MUSIC PB RICORDI SRL" at bounding box center [111, 237] width 100 height 19
drag, startPoint x: 409, startPoint y: 155, endPoint x: 393, endPoint y: 159, distance: 16.5
click at [393, 159] on span "33.33%" at bounding box center [423, 155] width 61 height 9
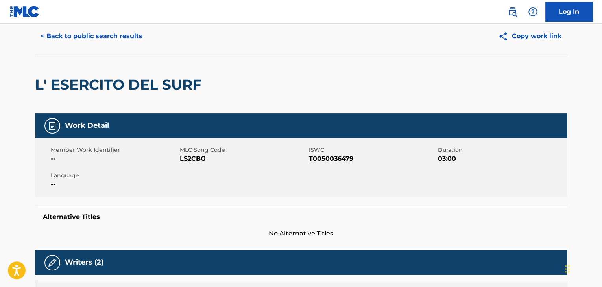
scroll to position [0, 0]
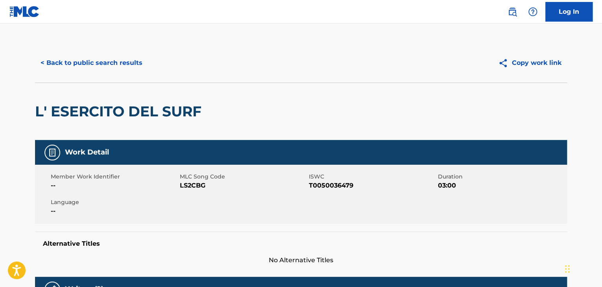
click at [120, 65] on button "< Back to public search results" at bounding box center [91, 63] width 113 height 20
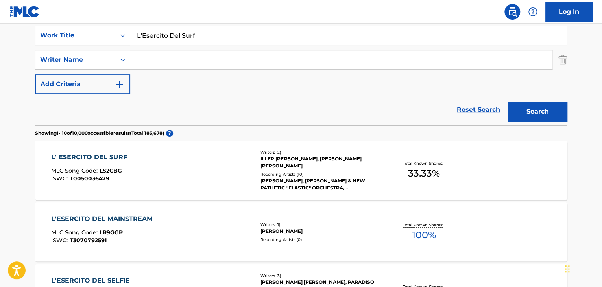
click at [201, 39] on input "L'Esercito Del Surf" at bounding box center [348, 35] width 436 height 19
paste input "[PERSON_NAME]"
type input "[PERSON_NAME]"
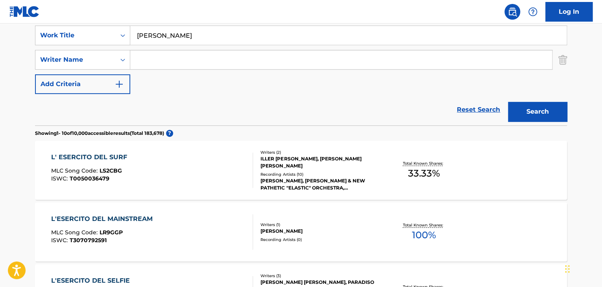
click at [555, 114] on button "Search" at bounding box center [537, 112] width 59 height 20
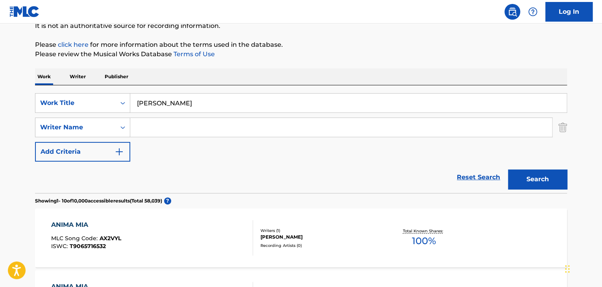
scroll to position [0, 0]
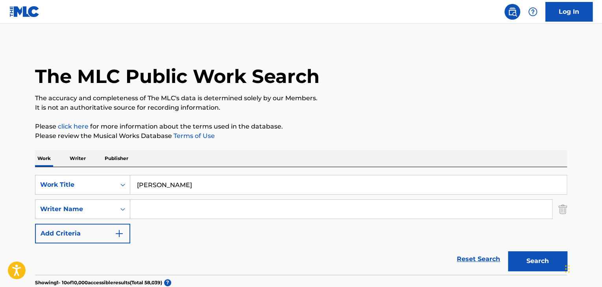
click at [164, 211] on input "Search Form" at bounding box center [341, 209] width 422 height 19
paste input "Sanctis"
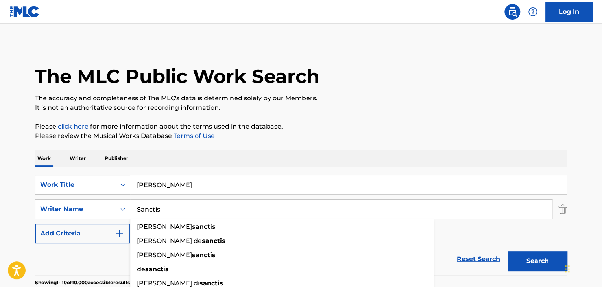
type input "Sanctis"
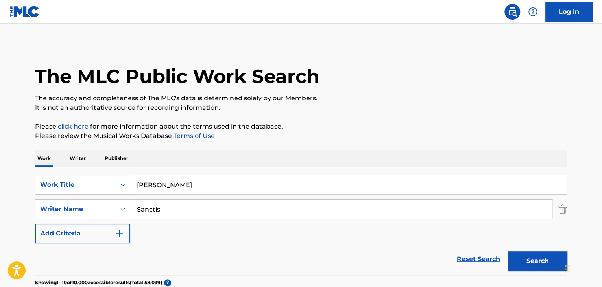
click at [528, 261] on button "Search" at bounding box center [537, 261] width 59 height 20
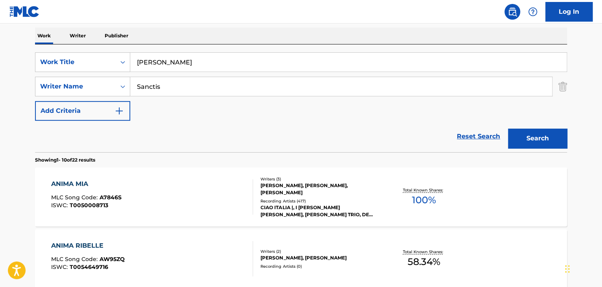
scroll to position [131, 0]
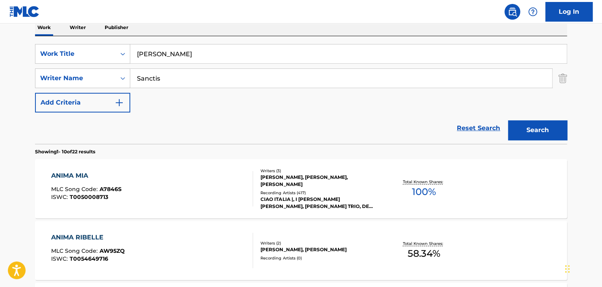
click at [67, 177] on div "ANIMA MIA" at bounding box center [86, 175] width 70 height 9
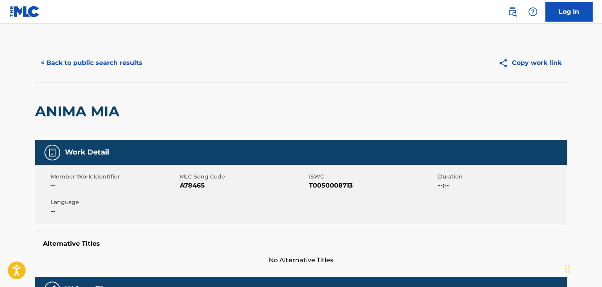
click at [190, 189] on span "A7846S" at bounding box center [243, 185] width 127 height 9
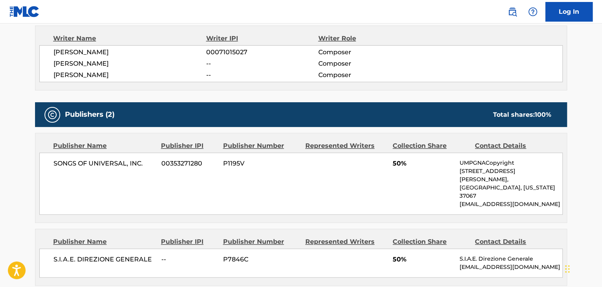
scroll to position [288, 0]
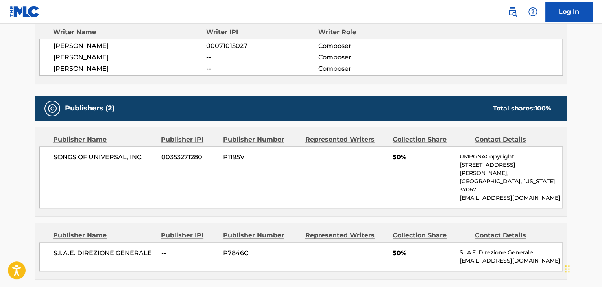
click at [88, 48] on span "[PERSON_NAME]" at bounding box center [130, 45] width 153 height 9
click at [88, 47] on span "[PERSON_NAME]" at bounding box center [130, 45] width 153 height 9
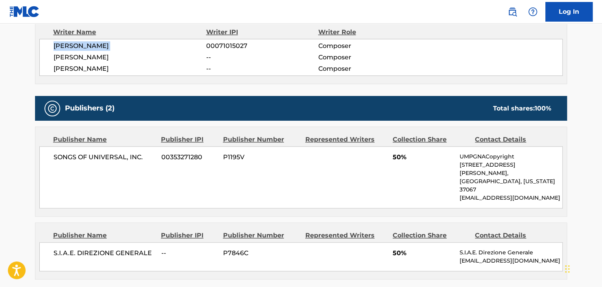
click at [88, 47] on span "[PERSON_NAME]" at bounding box center [130, 45] width 153 height 9
click at [118, 59] on span "[PERSON_NAME]" at bounding box center [130, 57] width 153 height 9
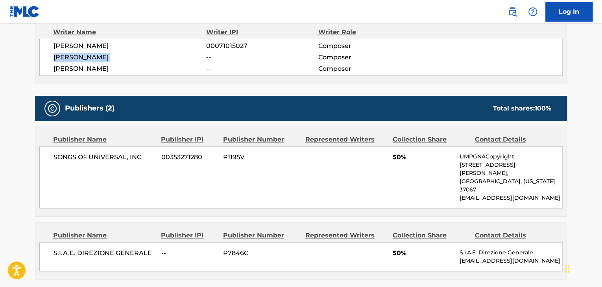
click at [118, 59] on span "[PERSON_NAME]" at bounding box center [130, 57] width 153 height 9
click at [83, 73] on div "[PERSON_NAME] 00071015027 Composer [PERSON_NAME] -- Composer [PERSON_NAME] -- C…" at bounding box center [300, 57] width 523 height 37
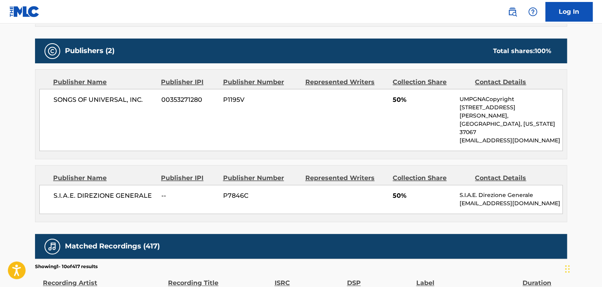
scroll to position [341, 0]
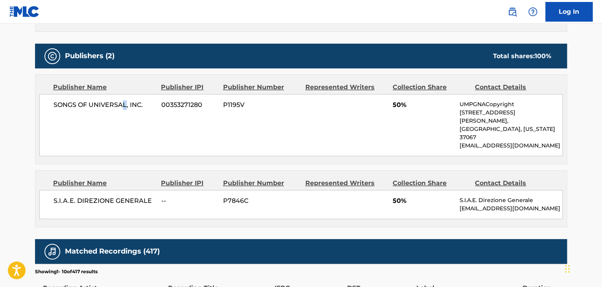
click at [123, 106] on span "SONGS OF UNIVERSAL, INC." at bounding box center [105, 104] width 102 height 9
click at [115, 196] on span "S.I.A.E. DIREZIONE GENERALE" at bounding box center [105, 200] width 102 height 9
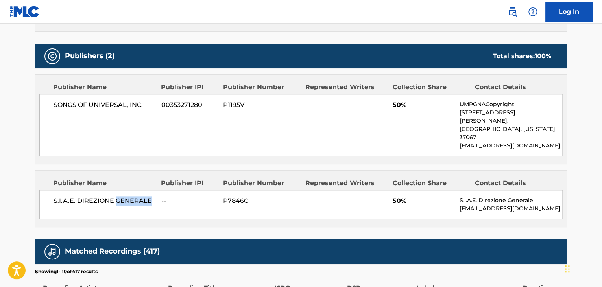
click at [115, 196] on span "S.I.A.E. DIREZIONE GENERALE" at bounding box center [105, 200] width 102 height 9
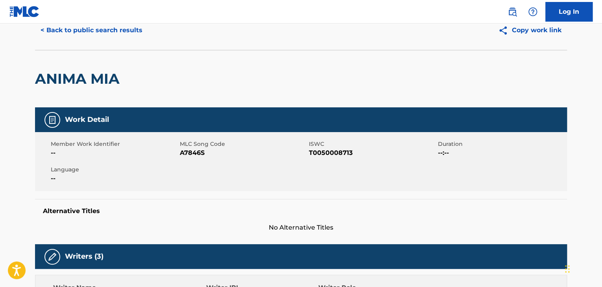
scroll to position [0, 0]
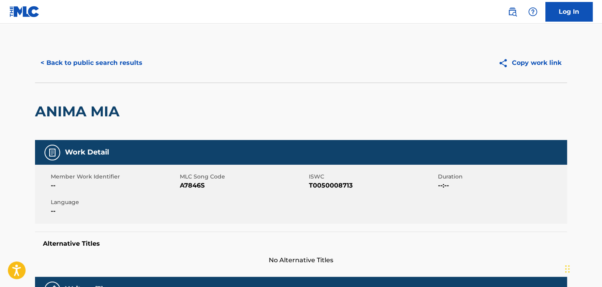
click at [116, 64] on button "< Back to public search results" at bounding box center [91, 63] width 113 height 20
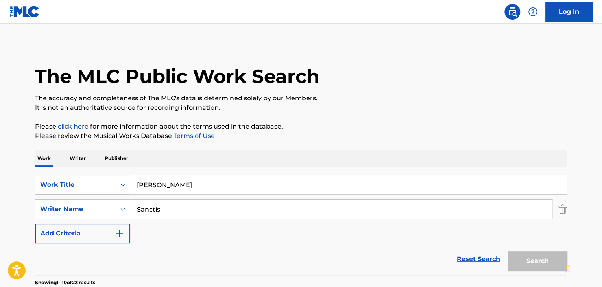
scroll to position [131, 0]
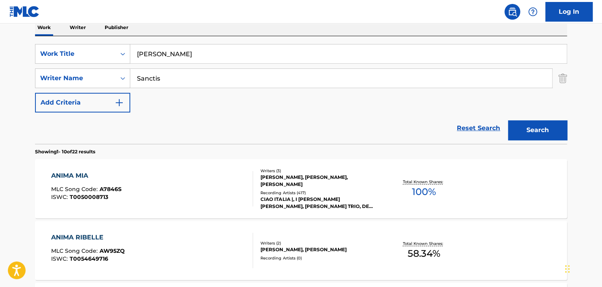
click at [234, 57] on input "[PERSON_NAME]" at bounding box center [348, 53] width 436 height 19
paste input "Viaggio Di Un Poet"
type input "Viaggio Di Un Poeta"
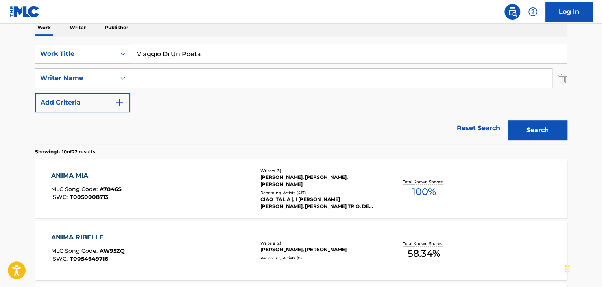
click at [508, 120] on button "Search" at bounding box center [537, 130] width 59 height 20
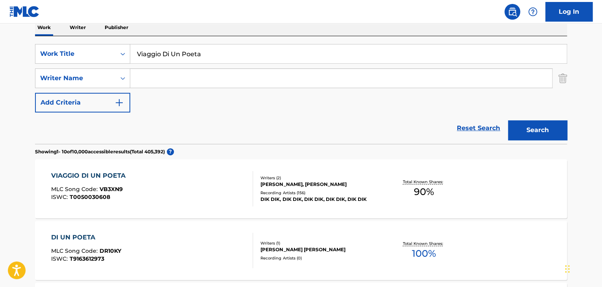
click at [115, 176] on div "VIAGGIO DI UN POETA" at bounding box center [90, 175] width 78 height 9
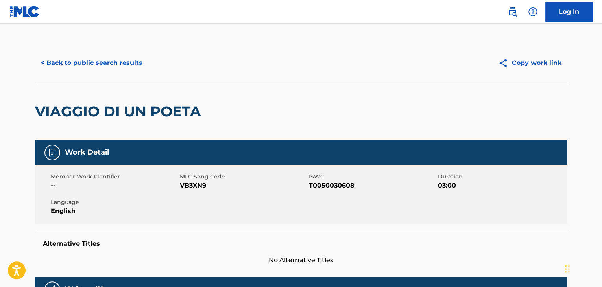
click at [194, 190] on div "Member Work Identifier -- MLC Song Code VB3XN9 ISWC T0050030608 Duration 03:00 …" at bounding box center [301, 194] width 532 height 59
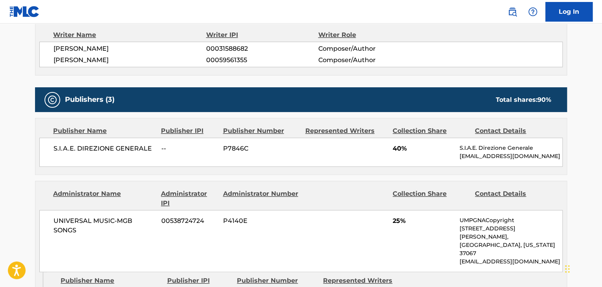
scroll to position [288, 0]
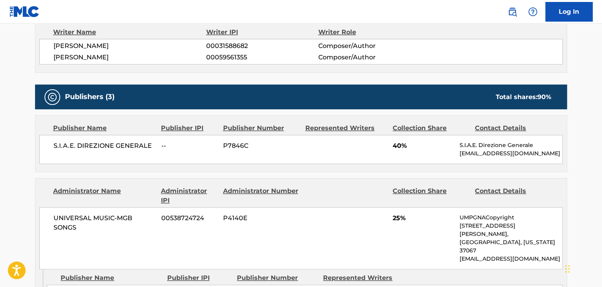
click at [88, 148] on span "S.I.A.E. DIREZIONE GENERALE" at bounding box center [105, 145] width 102 height 9
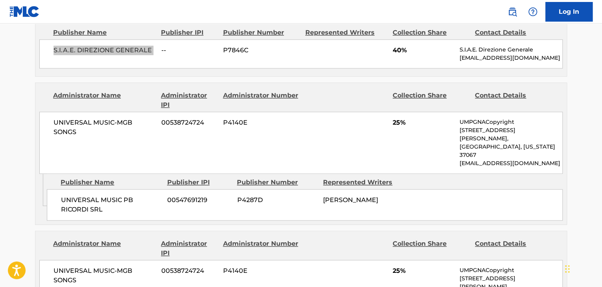
scroll to position [394, 0]
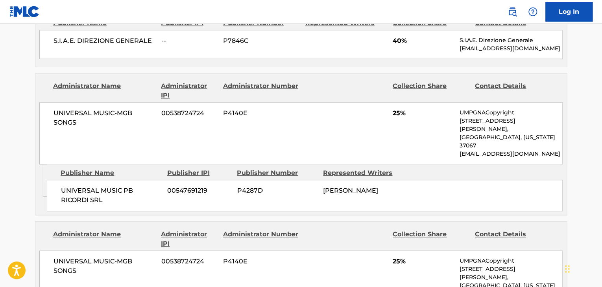
click at [118, 186] on span "UNIVERSAL MUSIC PB RICORDI SRL" at bounding box center [111, 195] width 100 height 19
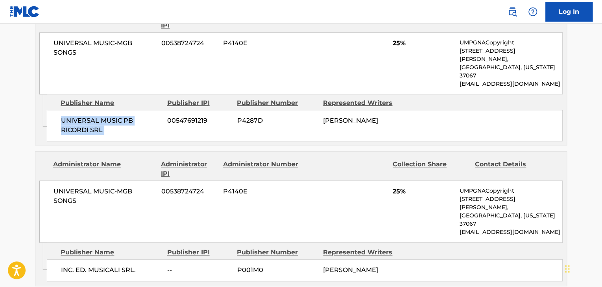
scroll to position [472, 0]
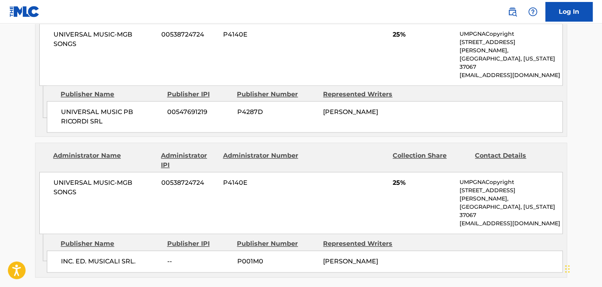
click at [102, 257] on span "INC. ED. MUSICALI SRL." at bounding box center [111, 261] width 100 height 9
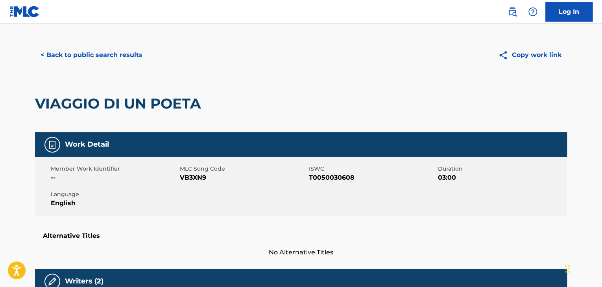
scroll to position [0, 0]
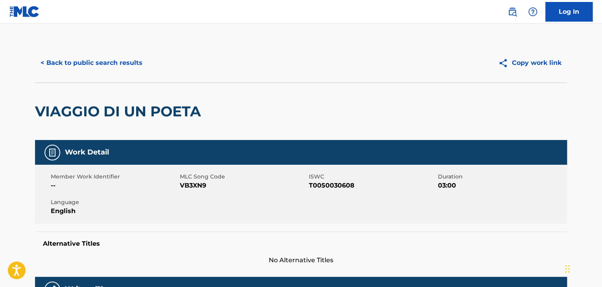
click at [134, 68] on button "< Back to public search results" at bounding box center [91, 63] width 113 height 20
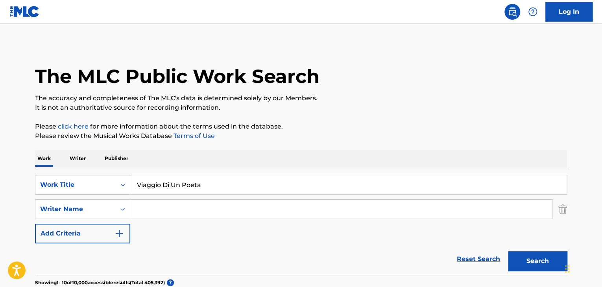
scroll to position [131, 0]
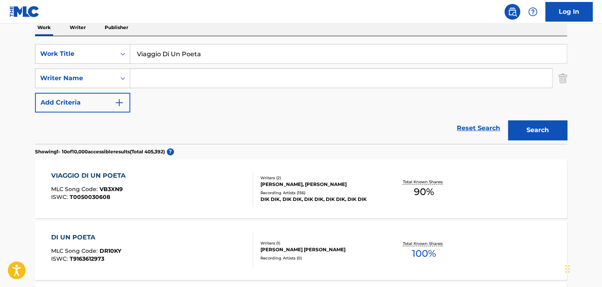
click at [217, 58] on input "Viaggio Di Un Poeta" at bounding box center [348, 53] width 436 height 19
paste input "La Lontananz"
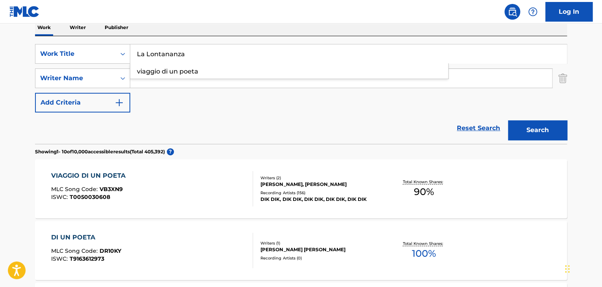
type input "La Lontananza"
click at [303, 79] on input "Search Form" at bounding box center [341, 78] width 422 height 19
paste input "[PERSON_NAME]"
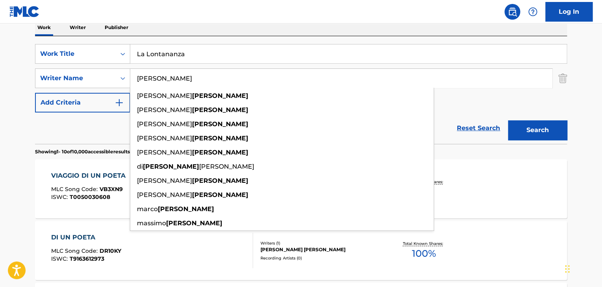
type input "[PERSON_NAME]"
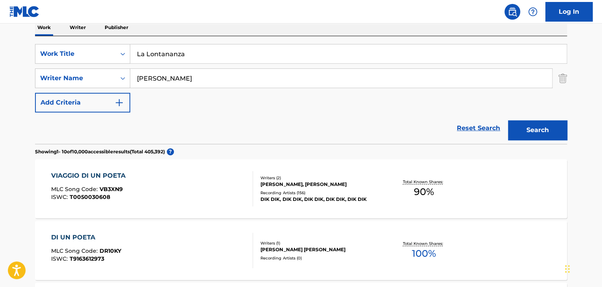
click at [552, 132] on button "Search" at bounding box center [537, 130] width 59 height 20
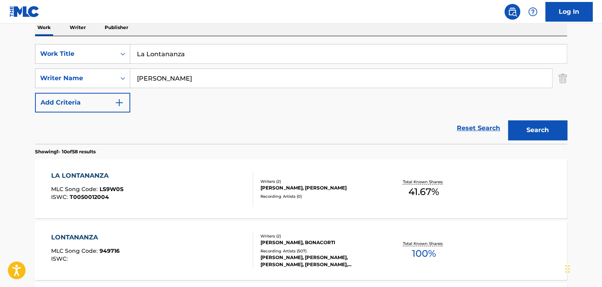
click at [92, 239] on div "LONTANANZA" at bounding box center [85, 237] width 68 height 9
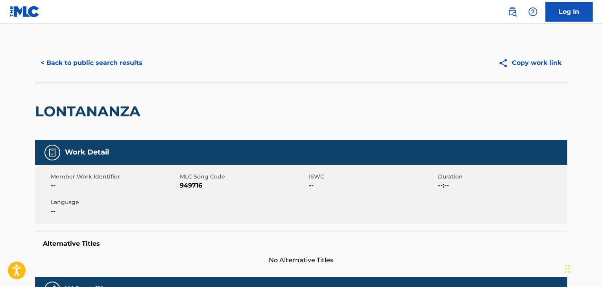
click at [194, 181] on span "949716" at bounding box center [243, 185] width 127 height 9
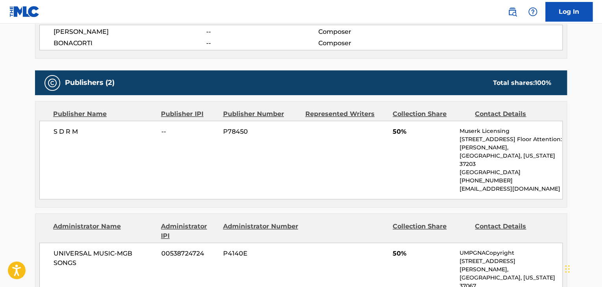
scroll to position [315, 0]
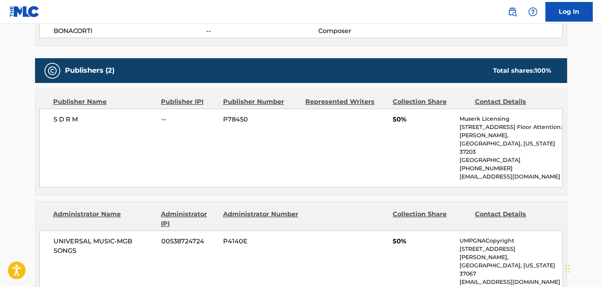
click at [64, 123] on span "S D R M" at bounding box center [105, 119] width 102 height 9
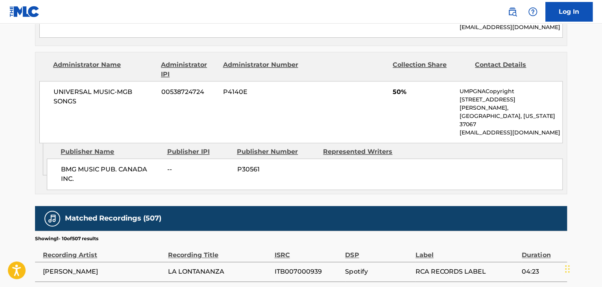
scroll to position [472, 0]
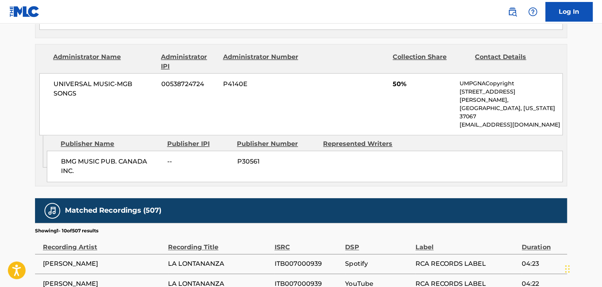
click at [98, 157] on span "BMG MUSIC PUB. CANADA INC." at bounding box center [111, 166] width 100 height 19
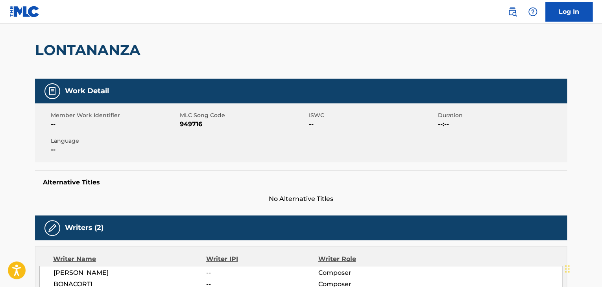
scroll to position [0, 0]
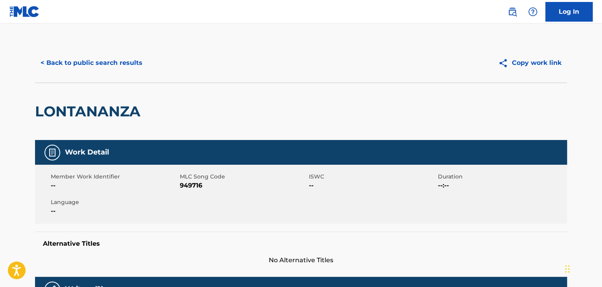
click at [113, 60] on button "< Back to public search results" at bounding box center [91, 63] width 113 height 20
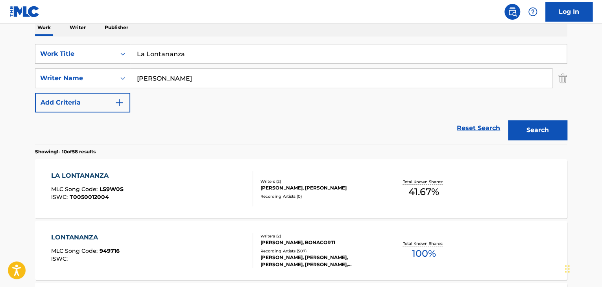
click at [197, 59] on input "La Lontananza" at bounding box center [348, 53] width 436 height 19
paste input "Come Hai Fatto"
click at [220, 63] on div "SearchWithCriteria53178301-ceae-4237-b03d-56d69003f93d Work Title La Lontananza…" at bounding box center [301, 78] width 532 height 68
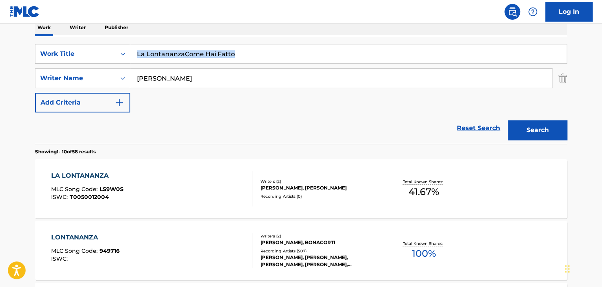
click at [220, 63] on div "La LontananzaCome Hai Fatto" at bounding box center [348, 54] width 437 height 20
click at [220, 62] on input "La LontananzaCome Hai Fatto" at bounding box center [348, 53] width 436 height 19
click at [220, 53] on input "La LontananzaCome Hai Fatto" at bounding box center [348, 53] width 436 height 19
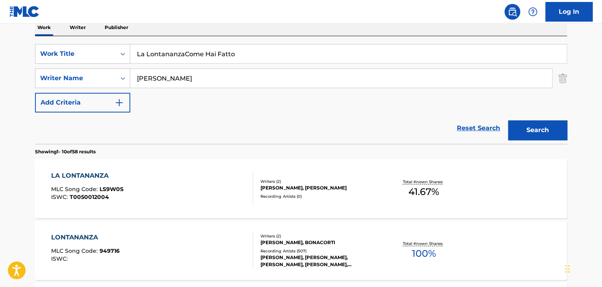
paste input "Search Form"
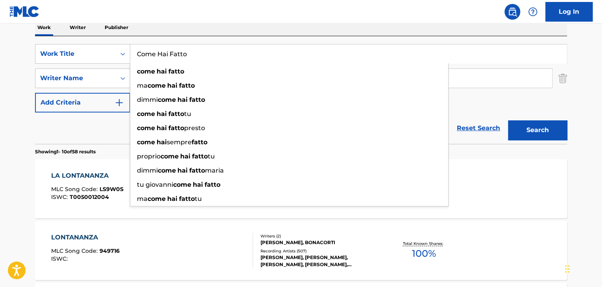
type input "Come Hai Fatto"
click at [529, 128] on button "Search" at bounding box center [537, 130] width 59 height 20
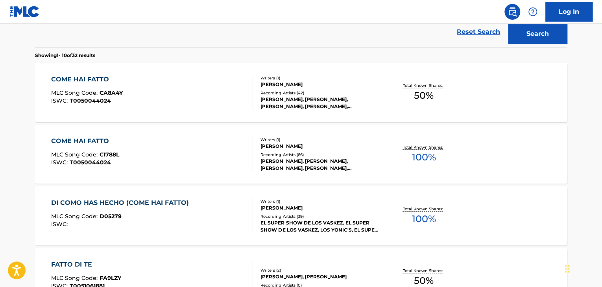
scroll to position [236, 0]
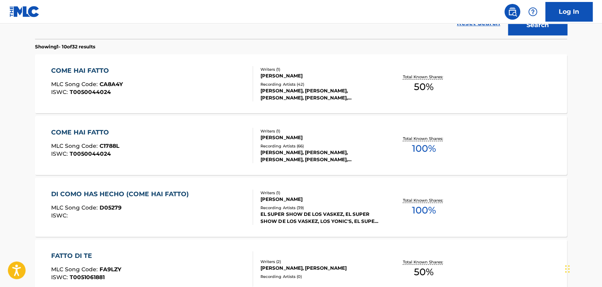
click at [105, 131] on div "COME HAI FATTO" at bounding box center [85, 132] width 68 height 9
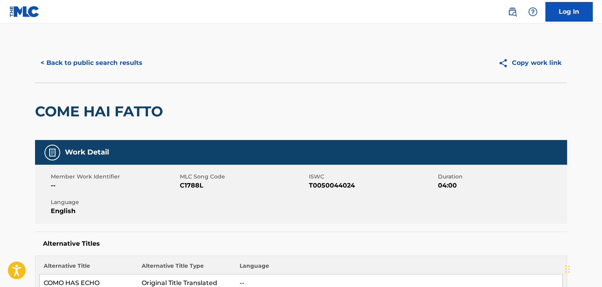
click at [189, 188] on span "C1788L" at bounding box center [243, 185] width 127 height 9
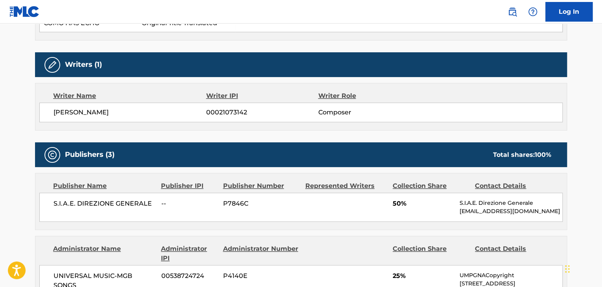
scroll to position [262, 0]
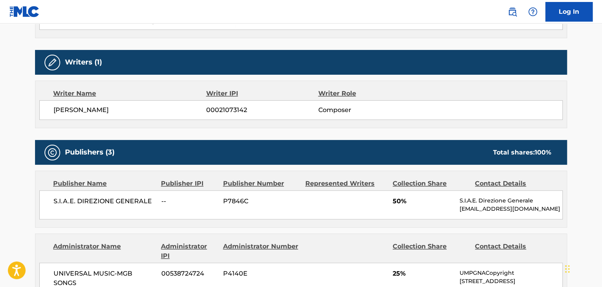
click at [98, 204] on span "S.I.A.E. DIREZIONE GENERALE" at bounding box center [105, 201] width 102 height 9
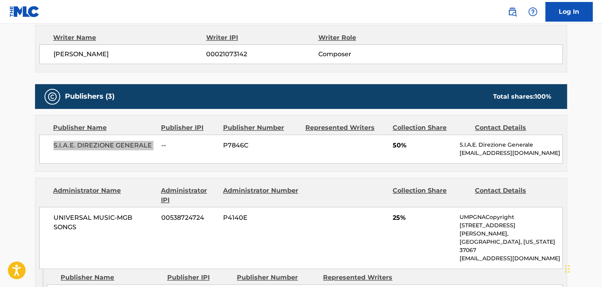
scroll to position [394, 0]
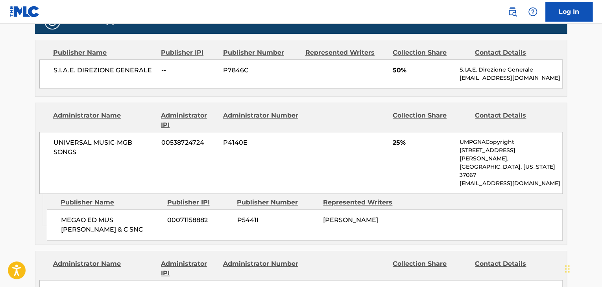
click at [87, 216] on span "MEGAO ED MUS [PERSON_NAME] & C SNC" at bounding box center [111, 225] width 100 height 19
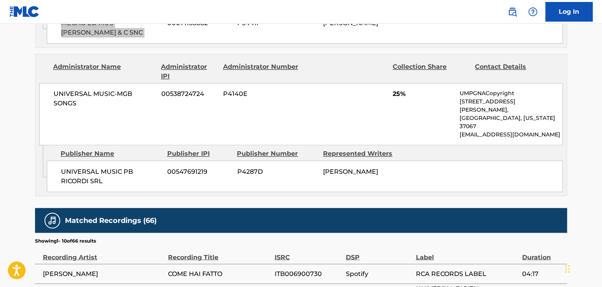
scroll to position [603, 0]
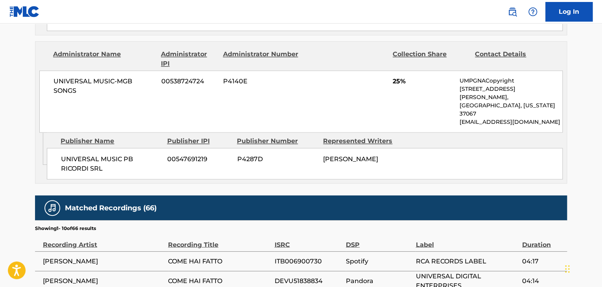
click at [98, 154] on span "UNIVERSAL MUSIC PB RICORDI SRL" at bounding box center [111, 163] width 100 height 19
drag, startPoint x: 400, startPoint y: 66, endPoint x: 393, endPoint y: 68, distance: 7.5
click at [393, 70] on div "UNIVERSAL MUSIC-MGB SONGS 00538724724 P4140E 25% UMPGNACopyright [STREET_ADDRES…" at bounding box center [300, 101] width 523 height 62
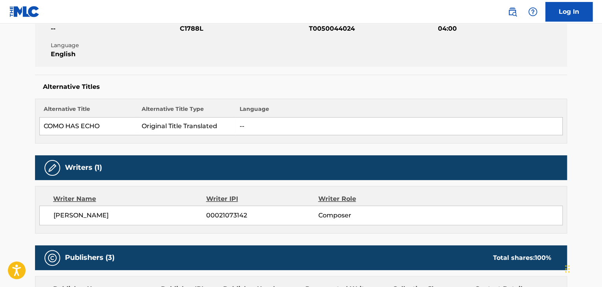
scroll to position [0, 0]
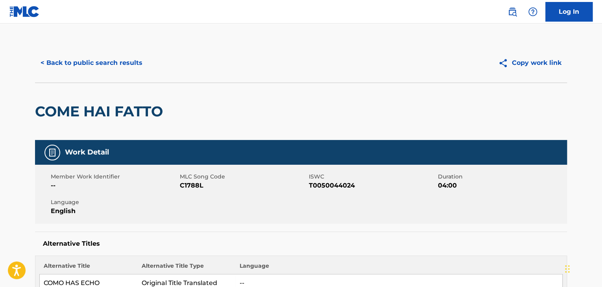
click at [127, 64] on button "< Back to public search results" at bounding box center [91, 63] width 113 height 20
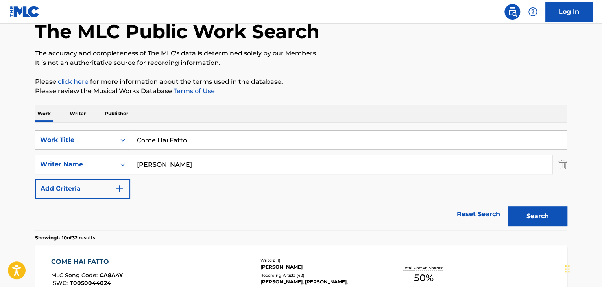
scroll to position [26, 0]
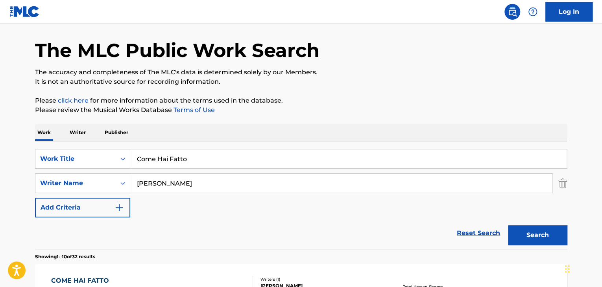
click at [227, 158] on input "Come Hai Fatto" at bounding box center [348, 159] width 436 height 19
click at [228, 158] on input "Come Hai Fatto" at bounding box center [348, 159] width 436 height 19
paste input "anzone A [PERSON_NAME]"
type input "Canzone A [PERSON_NAME]"
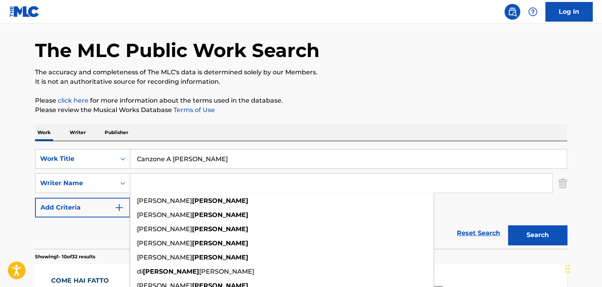
click at [508, 225] on button "Search" at bounding box center [537, 235] width 59 height 20
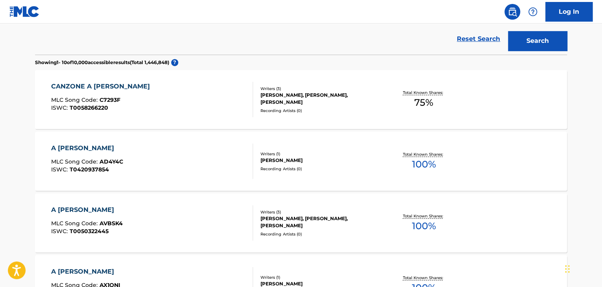
scroll to position [262, 0]
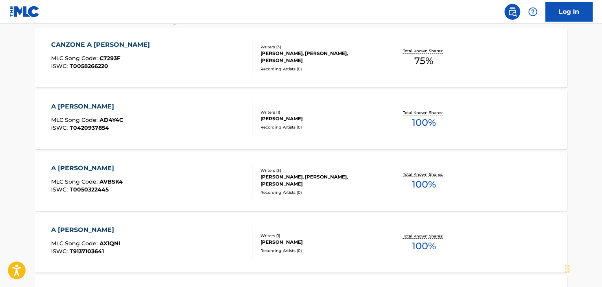
click at [111, 44] on div "CANZONE A [PERSON_NAME]" at bounding box center [102, 44] width 103 height 9
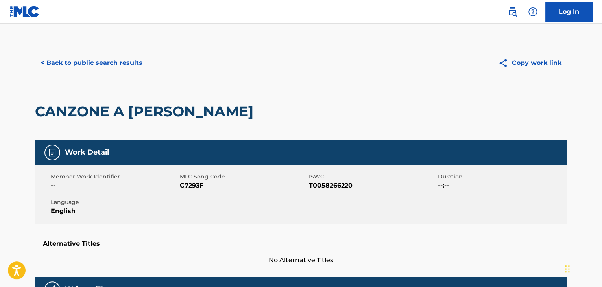
click at [187, 188] on span "C7293F" at bounding box center [243, 185] width 127 height 9
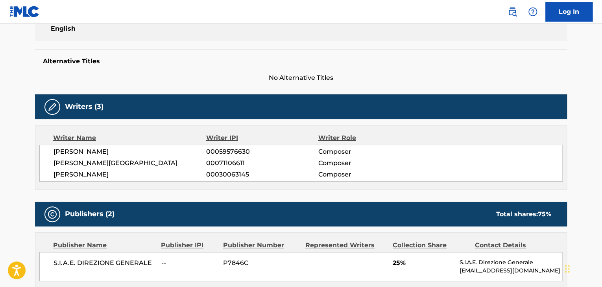
scroll to position [184, 0]
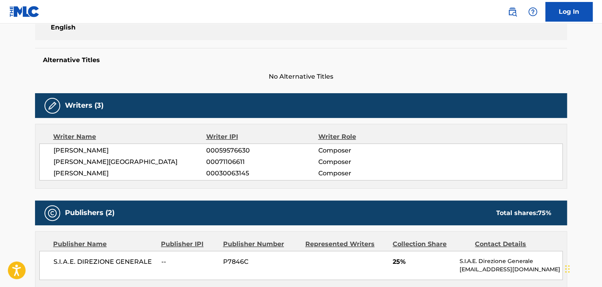
click at [90, 153] on span "[PERSON_NAME]" at bounding box center [130, 150] width 153 height 9
drag, startPoint x: 90, startPoint y: 153, endPoint x: 104, endPoint y: 133, distance: 24.5
click at [104, 133] on div "Writer Name" at bounding box center [129, 136] width 153 height 9
click at [93, 147] on span "[PERSON_NAME]" at bounding box center [130, 150] width 153 height 9
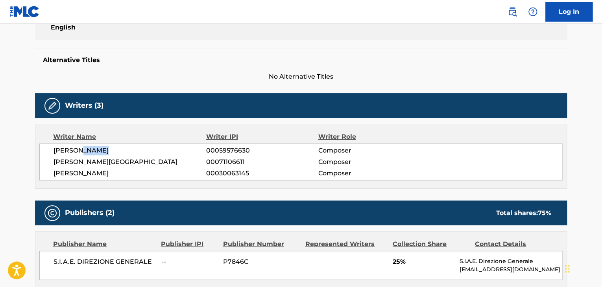
click at [93, 147] on span "[PERSON_NAME]" at bounding box center [130, 150] width 153 height 9
click at [118, 164] on span "[PERSON_NAME][GEOGRAPHIC_DATA]" at bounding box center [130, 161] width 153 height 9
click at [116, 159] on span "[PERSON_NAME][GEOGRAPHIC_DATA]" at bounding box center [130, 161] width 153 height 9
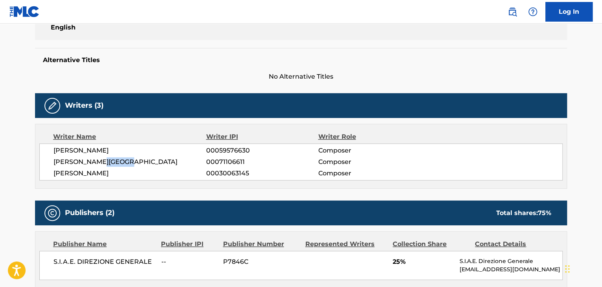
click at [116, 159] on span "[PERSON_NAME][GEOGRAPHIC_DATA]" at bounding box center [130, 161] width 153 height 9
drag, startPoint x: 115, startPoint y: 156, endPoint x: 118, endPoint y: 165, distance: 9.8
click at [118, 165] on span "[PERSON_NAME][GEOGRAPHIC_DATA]" at bounding box center [130, 161] width 153 height 9
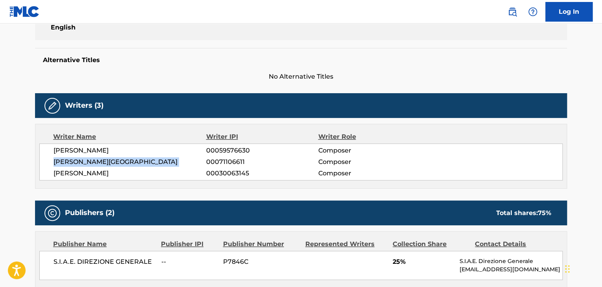
click at [118, 165] on span "[PERSON_NAME][GEOGRAPHIC_DATA]" at bounding box center [130, 161] width 153 height 9
click at [129, 175] on span "[PERSON_NAME]" at bounding box center [130, 173] width 153 height 9
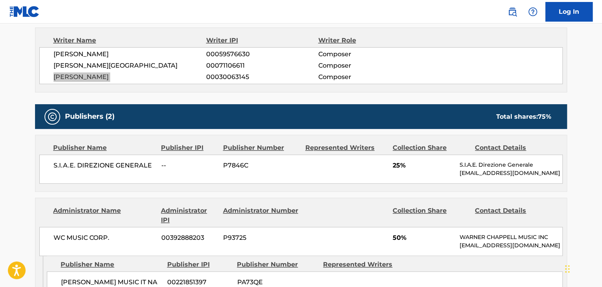
scroll to position [288, 0]
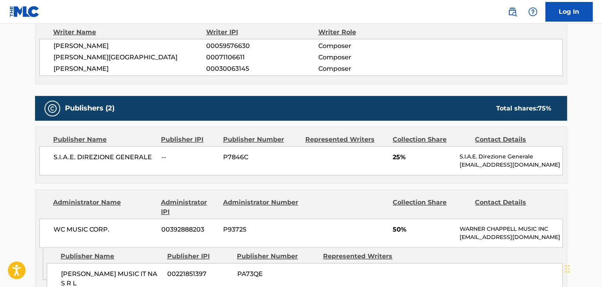
click at [90, 155] on span "S.I.A.E. DIREZIONE GENERALE" at bounding box center [105, 157] width 102 height 9
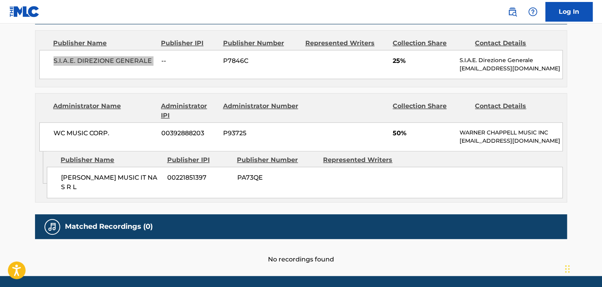
scroll to position [410, 0]
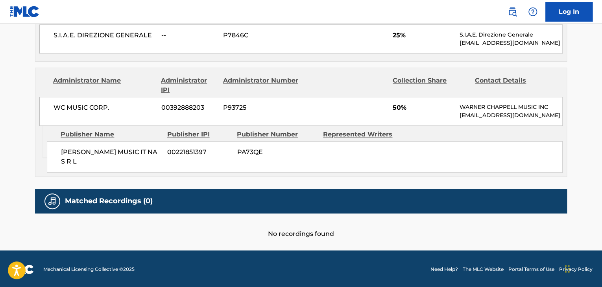
click at [72, 150] on span "[PERSON_NAME] MUSIC IT NA S R L" at bounding box center [111, 157] width 100 height 19
drag, startPoint x: 399, startPoint y: 33, endPoint x: 394, endPoint y: 35, distance: 5.3
click at [394, 35] on span "25%" at bounding box center [423, 35] width 61 height 9
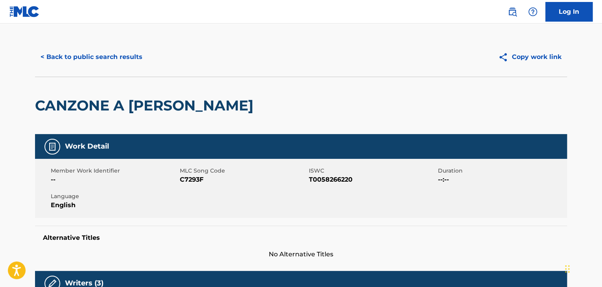
scroll to position [0, 0]
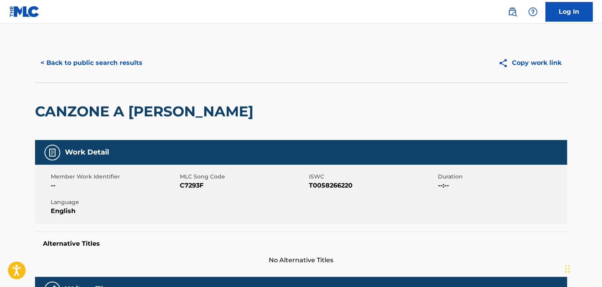
click at [109, 68] on button "< Back to public search results" at bounding box center [91, 63] width 113 height 20
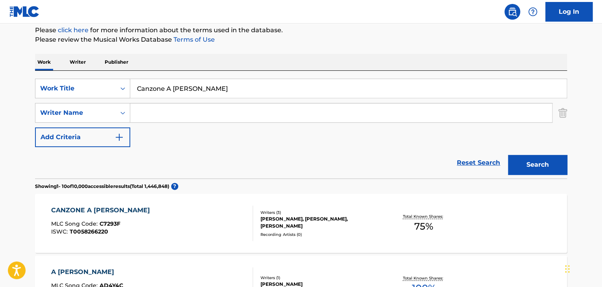
scroll to position [97, 0]
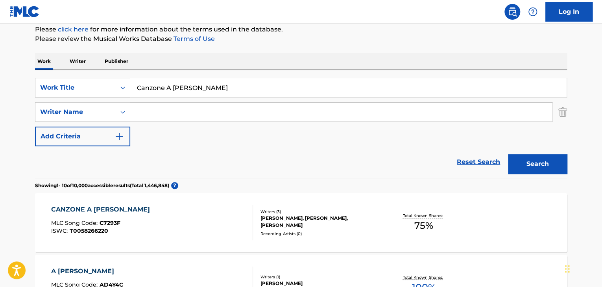
click at [220, 92] on input "Canzone A [PERSON_NAME]" at bounding box center [348, 87] width 436 height 19
paste input "Verranno a chiederti del nostro amore"
type input "Verranno a chiederti del nostro amore"
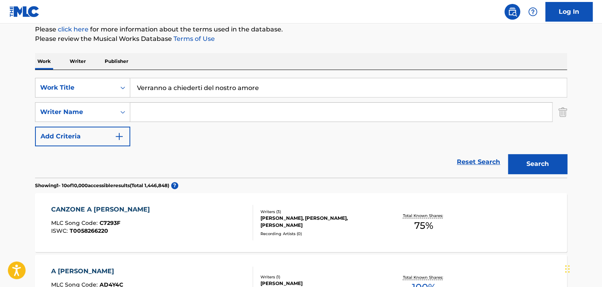
click at [552, 162] on button "Search" at bounding box center [537, 164] width 59 height 20
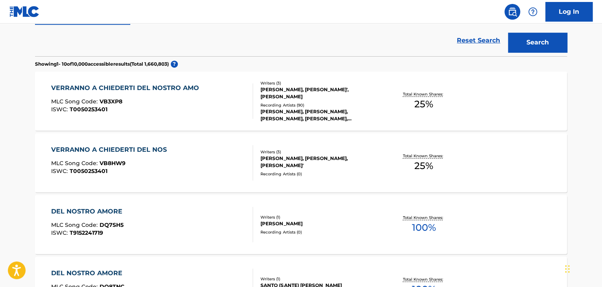
scroll to position [228, 0]
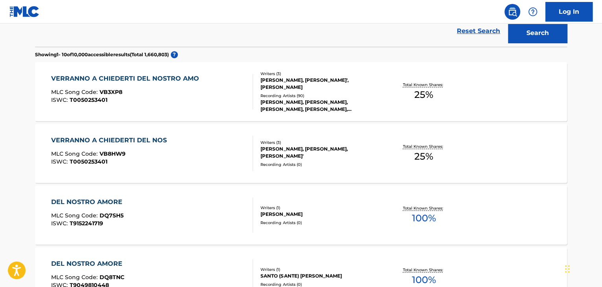
click at [158, 78] on div "VERRANNO A CHIEDERTI DEL NOSTRO AMO" at bounding box center [127, 78] width 152 height 9
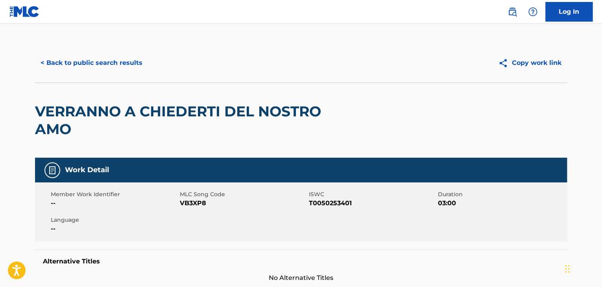
click at [195, 204] on span "VB3XP8" at bounding box center [243, 203] width 127 height 9
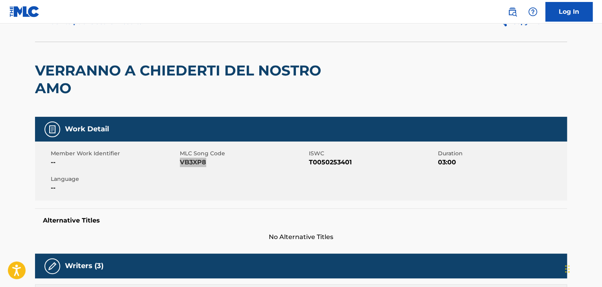
scroll to position [131, 0]
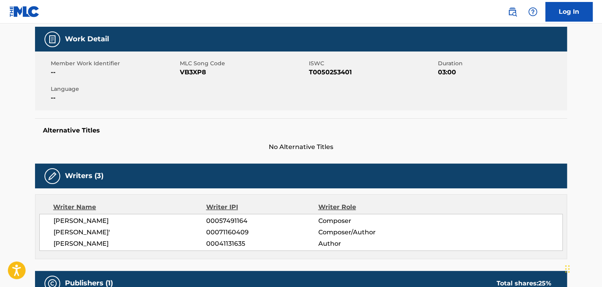
click at [87, 222] on span "[PERSON_NAME]" at bounding box center [130, 220] width 153 height 9
click at [113, 242] on span "[PERSON_NAME]" at bounding box center [130, 243] width 153 height 9
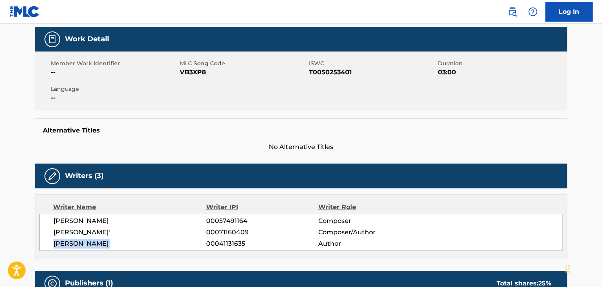
click at [113, 242] on span "[PERSON_NAME]" at bounding box center [130, 243] width 153 height 9
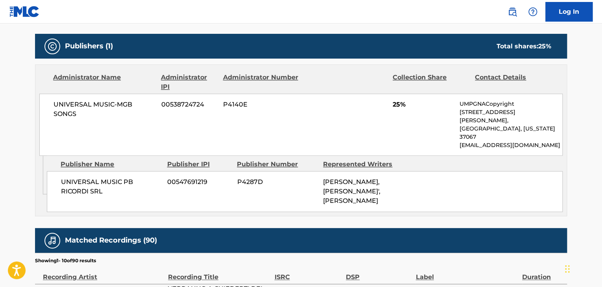
scroll to position [394, 0]
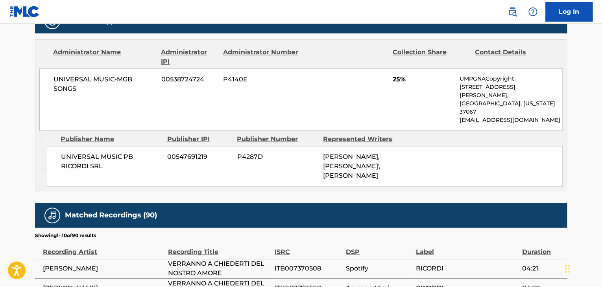
click at [109, 152] on span "UNIVERSAL MUSIC PB RICORDI SRL" at bounding box center [111, 161] width 100 height 19
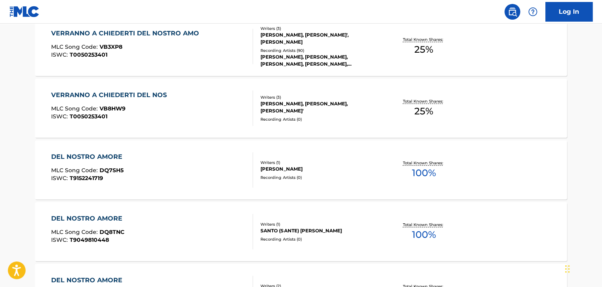
click at [117, 95] on div "VERRANNO A CHIEDERTI DEL NOS" at bounding box center [111, 95] width 120 height 9
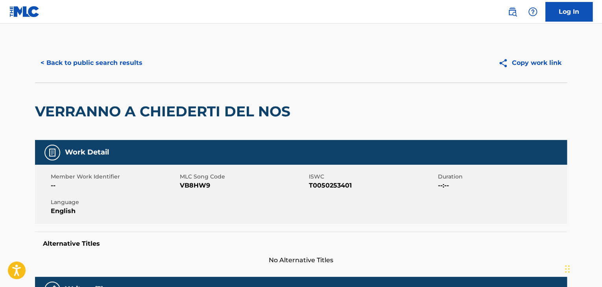
click at [198, 186] on span "VB8HW9" at bounding box center [243, 185] width 127 height 9
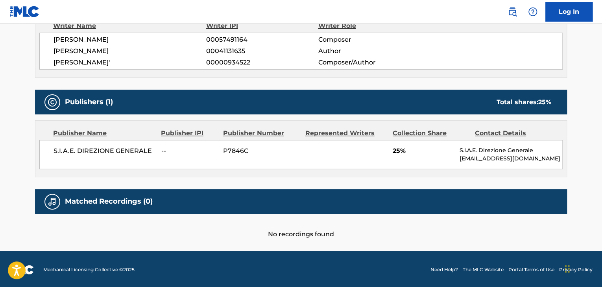
scroll to position [296, 0]
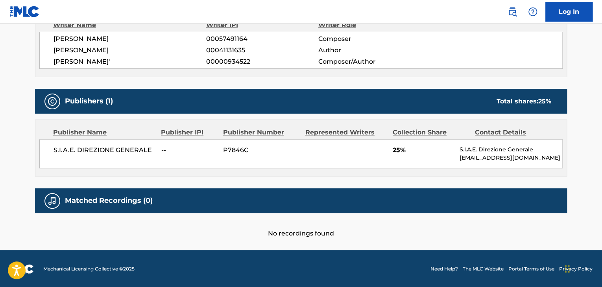
click at [120, 146] on span "S.I.A.E. DIREZIONE GENERALE" at bounding box center [105, 150] width 102 height 9
click at [119, 146] on span "S.I.A.E. DIREZIONE GENERALE" at bounding box center [105, 150] width 102 height 9
drag, startPoint x: 400, startPoint y: 151, endPoint x: 388, endPoint y: 153, distance: 11.5
click at [388, 153] on div "S.I.A.E. DIREZIONE GENERALE -- P7846C 25% S.I.A.E. Direzione Generale [EMAIL_AD…" at bounding box center [300, 153] width 523 height 29
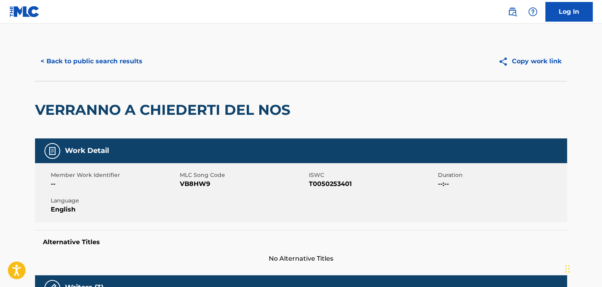
scroll to position [0, 0]
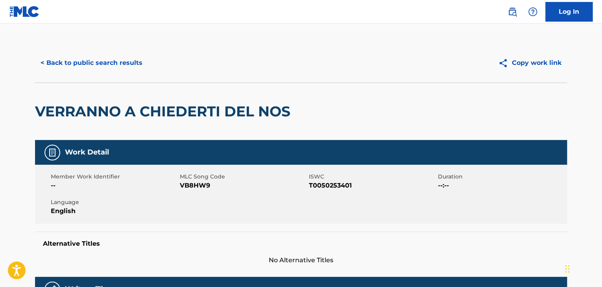
click at [115, 65] on button "< Back to public search results" at bounding box center [91, 63] width 113 height 20
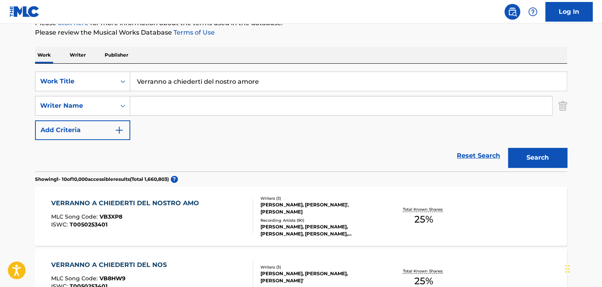
scroll to position [30, 0]
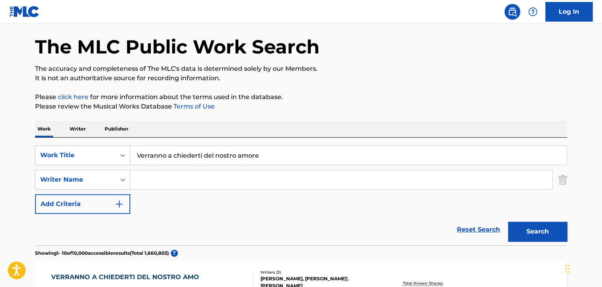
click at [176, 152] on input "Verranno a chiederti del nostro amore" at bounding box center [348, 155] width 436 height 19
paste input "Un Giudic"
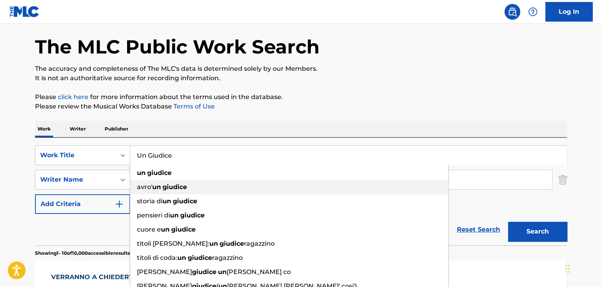
click at [205, 181] on div "avro' un giudice" at bounding box center [289, 187] width 318 height 14
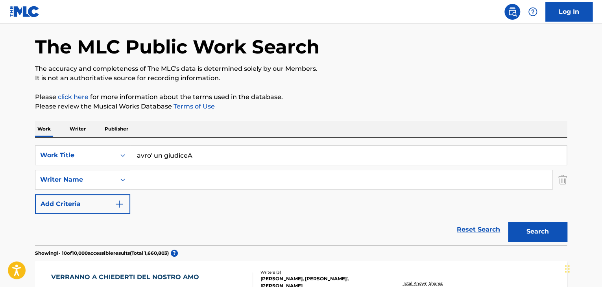
type input "avro' un giudice"
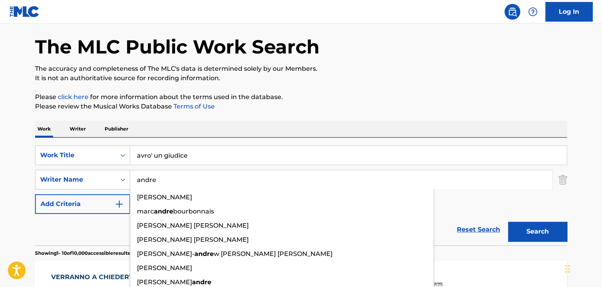
type input "andre"
click at [508, 222] on button "Search" at bounding box center [537, 232] width 59 height 20
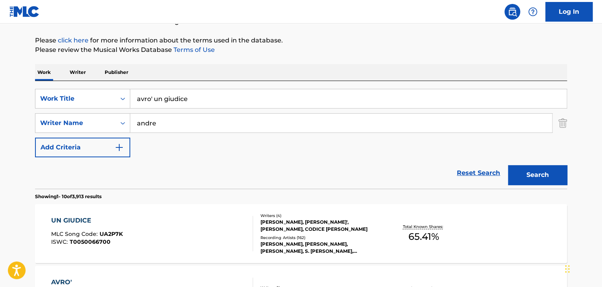
scroll to position [135, 0]
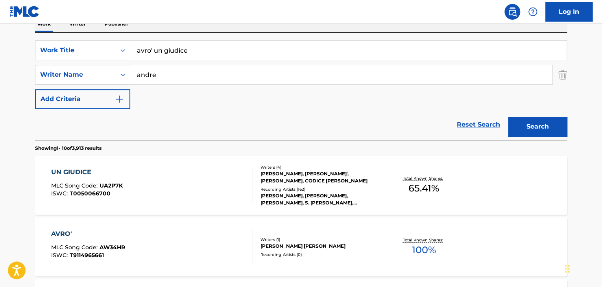
click at [84, 170] on div "UN GIUDICE" at bounding box center [87, 172] width 72 height 9
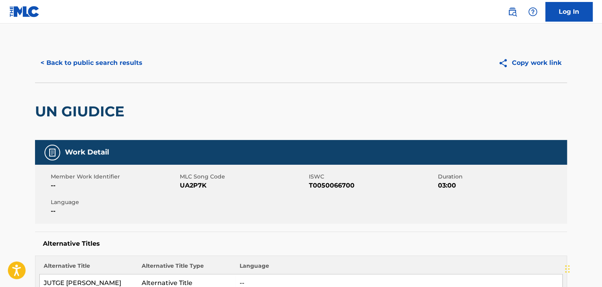
click at [197, 188] on span "UA2P7K" at bounding box center [243, 185] width 127 height 9
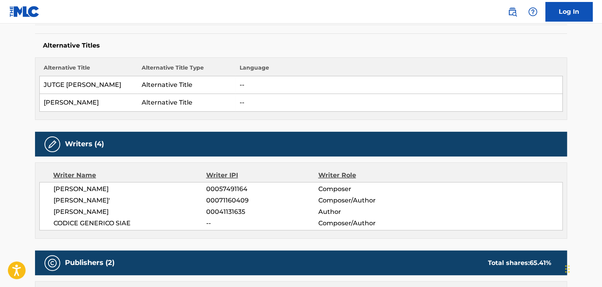
scroll to position [210, 0]
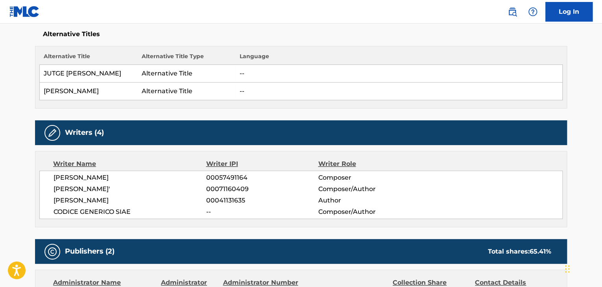
click at [103, 176] on span "[PERSON_NAME]" at bounding box center [130, 177] width 153 height 9
click at [78, 198] on span "[PERSON_NAME]" at bounding box center [130, 200] width 153 height 9
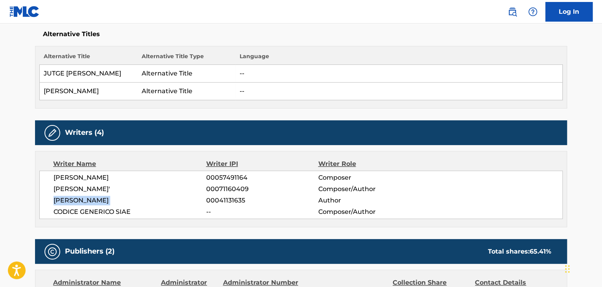
click at [78, 198] on span "[PERSON_NAME]" at bounding box center [130, 200] width 153 height 9
click at [119, 214] on span "CODICE GENERICO SIAE" at bounding box center [130, 211] width 153 height 9
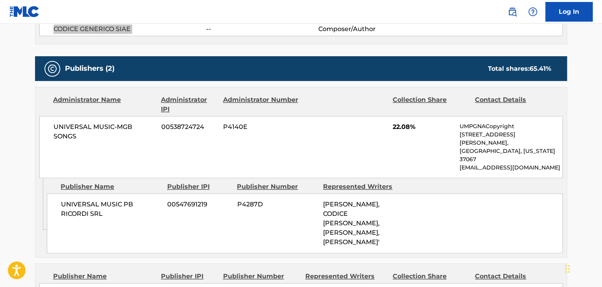
scroll to position [394, 0]
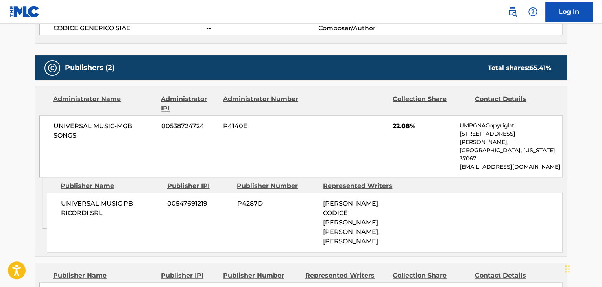
click at [112, 199] on span "UNIVERSAL MUSIC PB RICORDI SRL" at bounding box center [111, 208] width 100 height 19
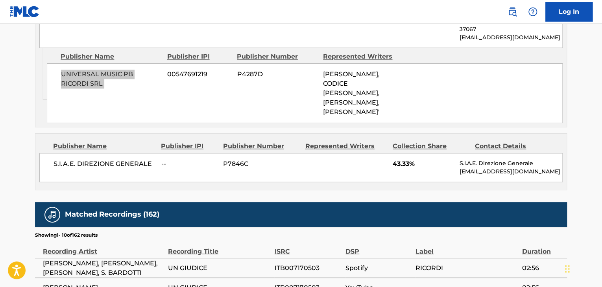
scroll to position [525, 0]
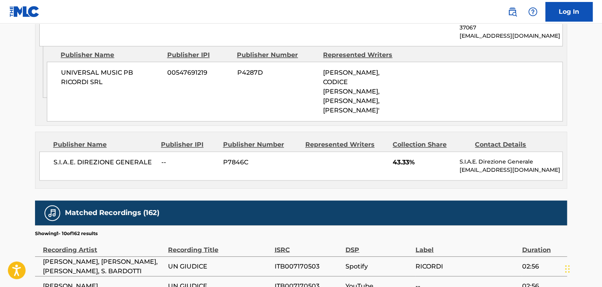
click at [123, 158] on span "S.I.A.E. DIREZIONE GENERALE" at bounding box center [105, 162] width 102 height 9
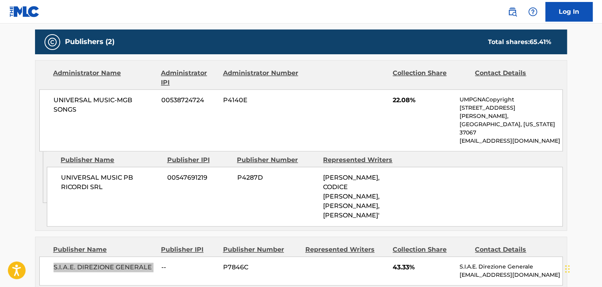
scroll to position [394, 0]
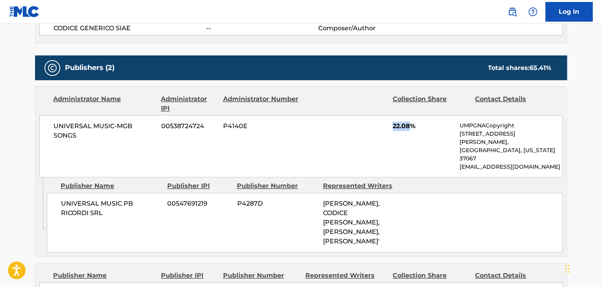
drag, startPoint x: 409, startPoint y: 124, endPoint x: 392, endPoint y: 129, distance: 17.9
click at [392, 129] on div "UNIVERSAL MUSIC-MGB SONGS 00538724724 P4140E 22.08% UMPGNACopyright [STREET_ADD…" at bounding box center [300, 146] width 523 height 62
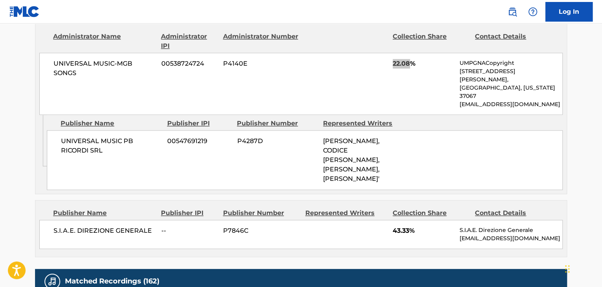
scroll to position [472, 0]
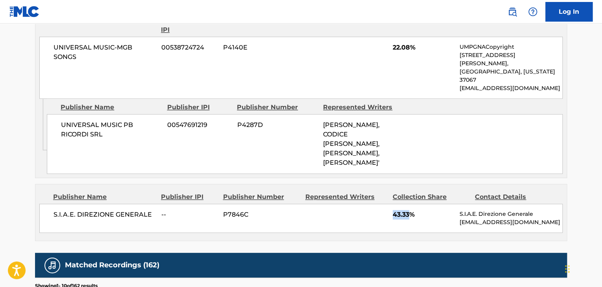
drag, startPoint x: 410, startPoint y: 198, endPoint x: 390, endPoint y: 204, distance: 20.7
click at [390, 204] on div "S.I.A.E. DIREZIONE GENERALE -- P7846C 43.33% S.I.A.E. Direzione Generale [EMAIL…" at bounding box center [300, 218] width 523 height 29
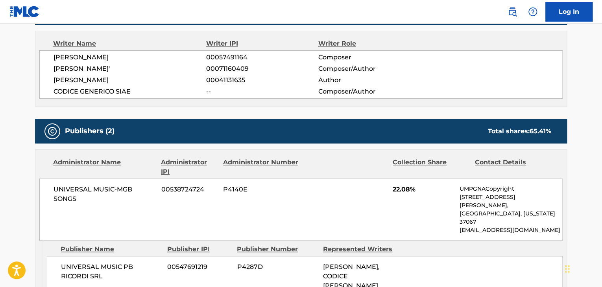
scroll to position [288, 0]
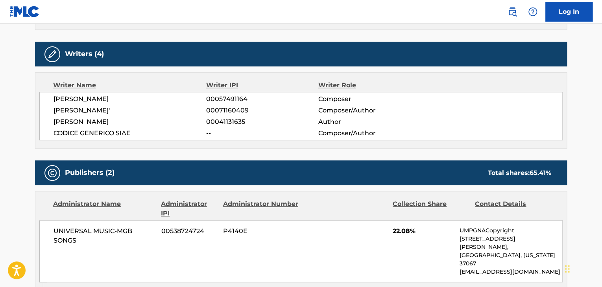
click at [81, 99] on span "[PERSON_NAME]" at bounding box center [130, 98] width 153 height 9
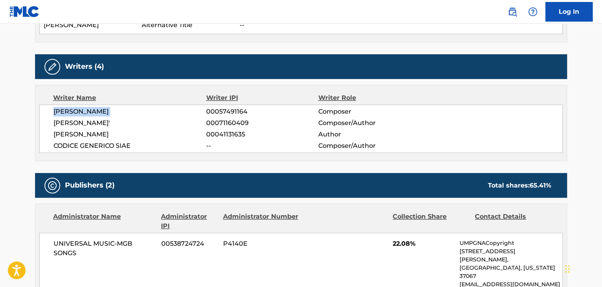
scroll to position [131, 0]
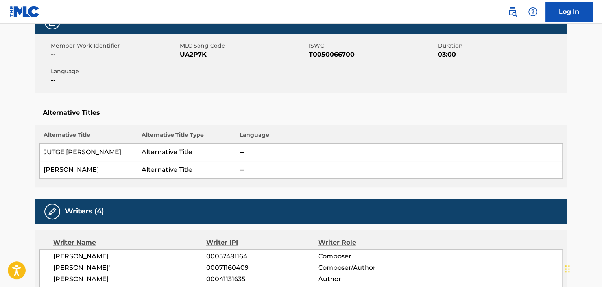
click at [200, 59] on span "UA2P7K" at bounding box center [243, 54] width 127 height 9
click at [77, 257] on span "[PERSON_NAME]" at bounding box center [130, 256] width 153 height 9
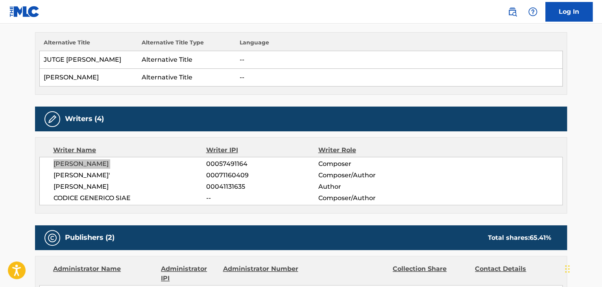
scroll to position [236, 0]
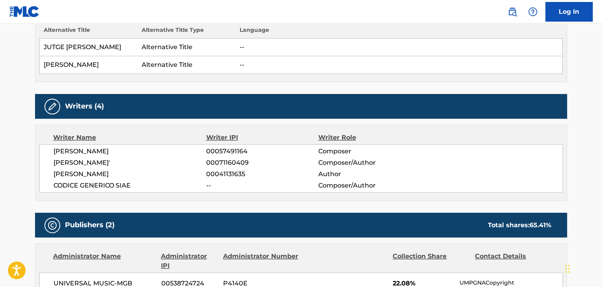
click at [65, 170] on span "[PERSON_NAME]" at bounding box center [130, 174] width 153 height 9
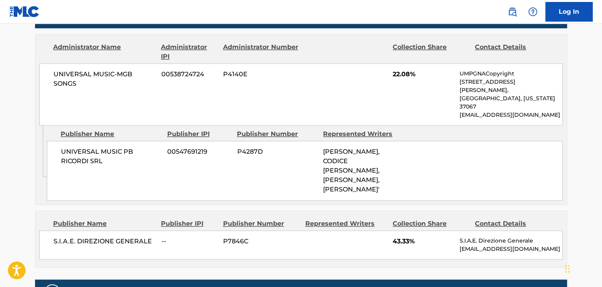
scroll to position [446, 0]
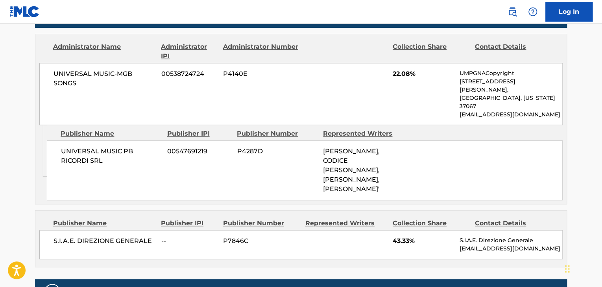
click at [102, 147] on span "UNIVERSAL MUSIC PB RICORDI SRL" at bounding box center [111, 156] width 100 height 19
click at [103, 147] on span "UNIVERSAL MUSIC PB RICORDI SRL" at bounding box center [111, 156] width 100 height 19
click at [105, 236] on span "S.I.A.E. DIREZIONE GENERALE" at bounding box center [105, 240] width 102 height 9
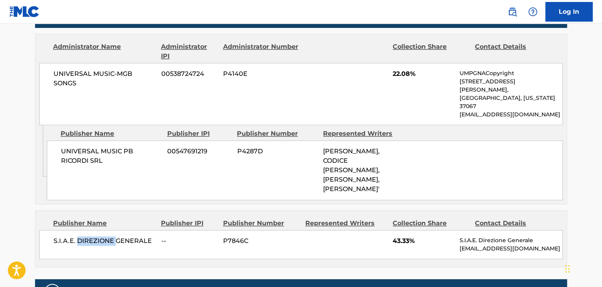
click at [105, 236] on span "S.I.A.E. DIREZIONE GENERALE" at bounding box center [105, 240] width 102 height 9
drag, startPoint x: 411, startPoint y: 73, endPoint x: 395, endPoint y: 78, distance: 16.9
click at [395, 78] on div "UNIVERSAL MUSIC-MGB SONGS 00538724724 P4140E 22.08% UMPGNACopyright [STREET_ADD…" at bounding box center [300, 94] width 523 height 62
click at [497, 65] on div "UNIVERSAL MUSIC-MGB SONGS 00538724724 P4140E 22.08% UMPGNACopyright [STREET_ADD…" at bounding box center [300, 94] width 523 height 62
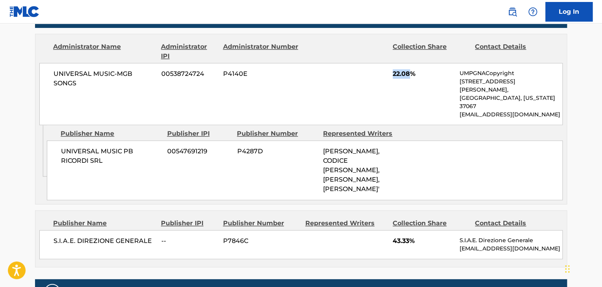
drag, startPoint x: 409, startPoint y: 74, endPoint x: 387, endPoint y: 76, distance: 21.8
click at [387, 76] on div "UNIVERSAL MUSIC-MGB SONGS 00538724724 P4140E 22.08% UMPGNACopyright [STREET_ADD…" at bounding box center [300, 94] width 523 height 62
drag, startPoint x: 410, startPoint y: 225, endPoint x: 392, endPoint y: 227, distance: 18.6
click at [393, 236] on span "43.33%" at bounding box center [423, 240] width 61 height 9
